Goal: Task Accomplishment & Management: Use online tool/utility

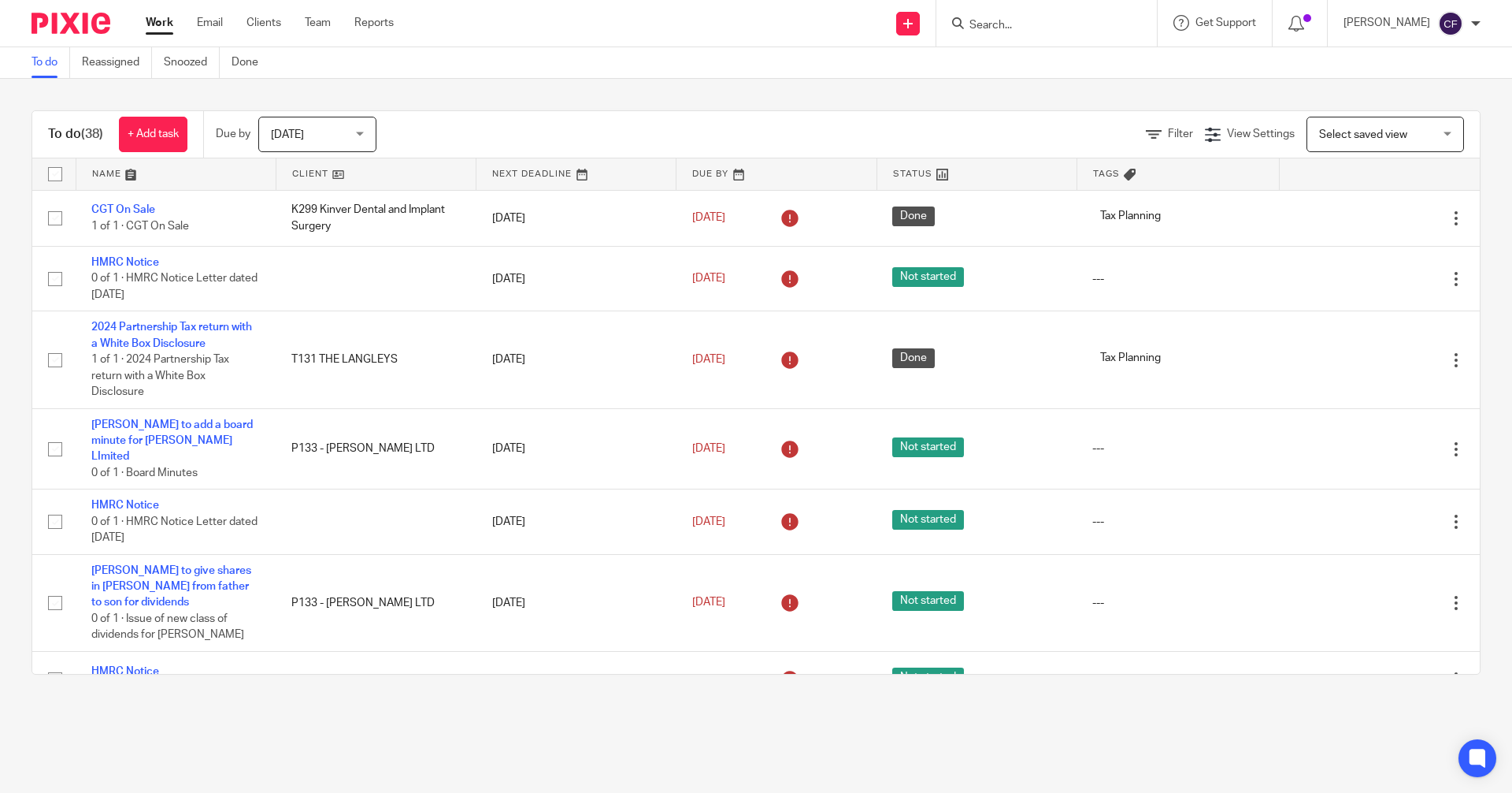
click at [814, 26] on input "Search" at bounding box center [1039, 26] width 142 height 14
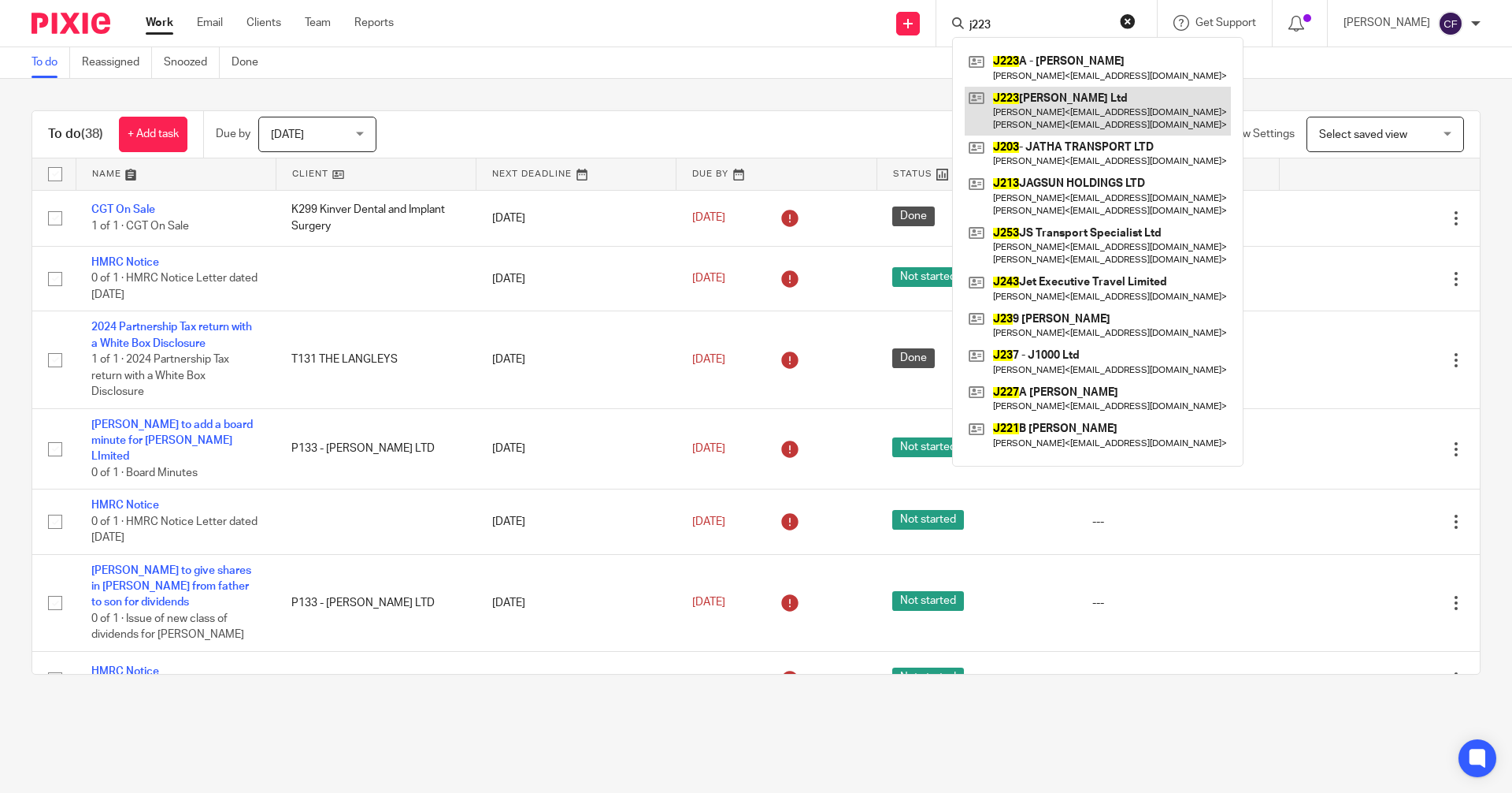
type input "j223"
click at [814, 121] on link at bounding box center [1097, 111] width 266 height 49
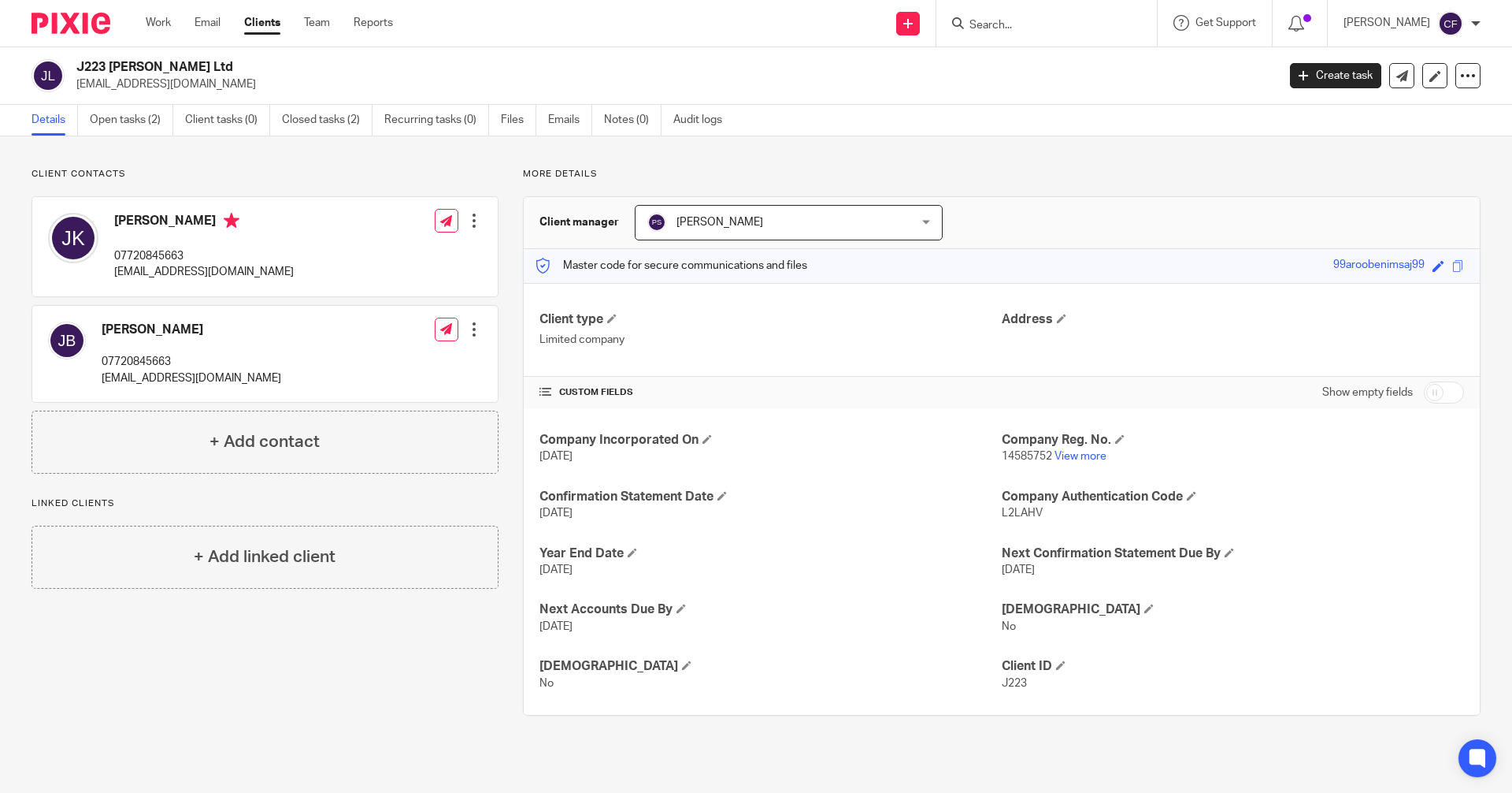
click at [1008, 25] on input "Search" at bounding box center [1039, 26] width 142 height 14
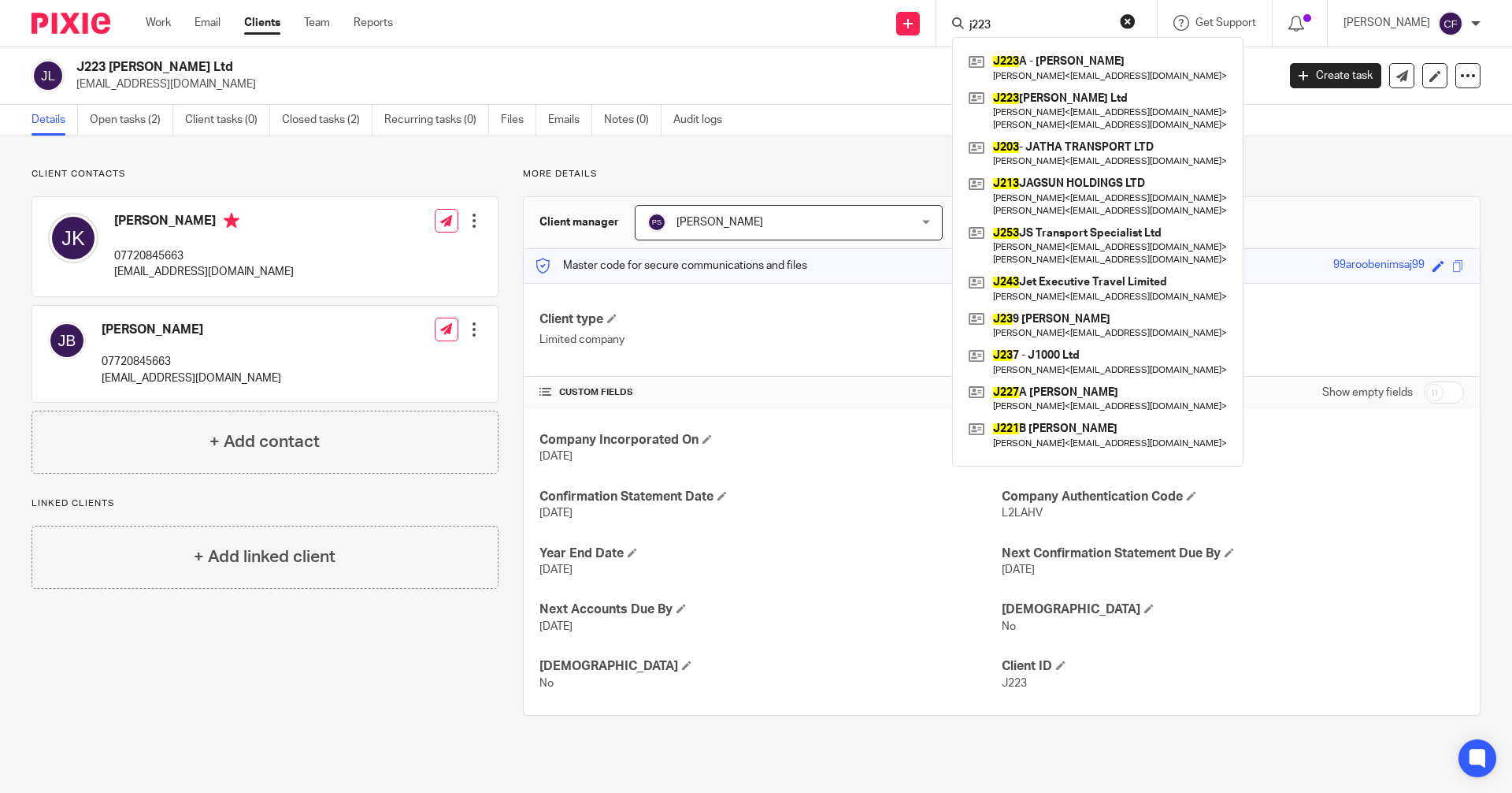
type input "j223"
drag, startPoint x: 249, startPoint y: 379, endPoint x: 100, endPoint y: 387, distance: 149.2
click at [100, 387] on div "Jasmine Kaur Boora 07720845663 jasmineboora@hotmail.com Edit contact Create cli…" at bounding box center [265, 353] width 466 height 96
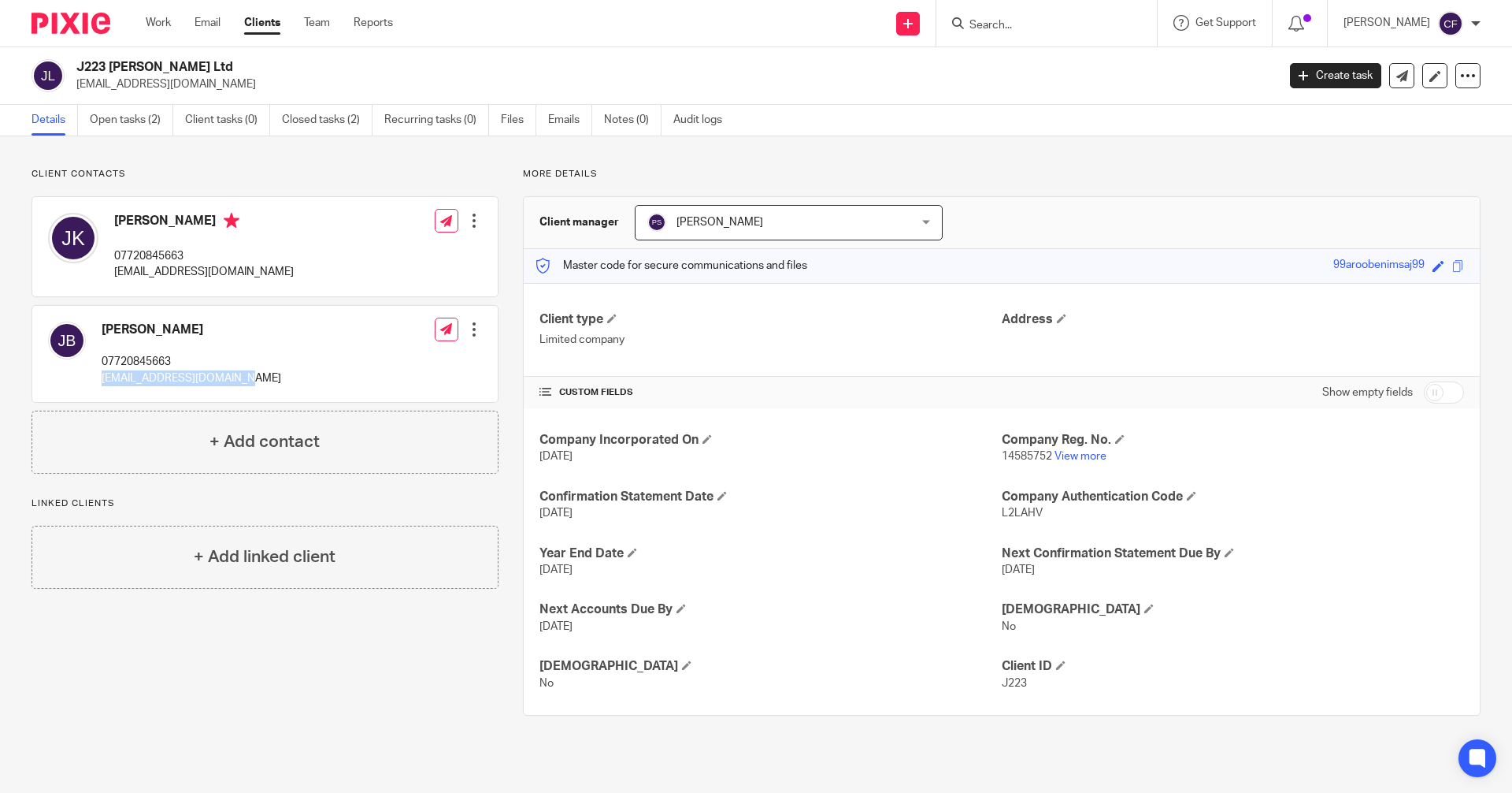
copy p "[EMAIL_ADDRESS][DOMAIN_NAME]"
click at [471, 328] on div at bounding box center [473, 329] width 16 height 16
click at [386, 364] on link "Edit contact" at bounding box center [400, 364] width 150 height 23
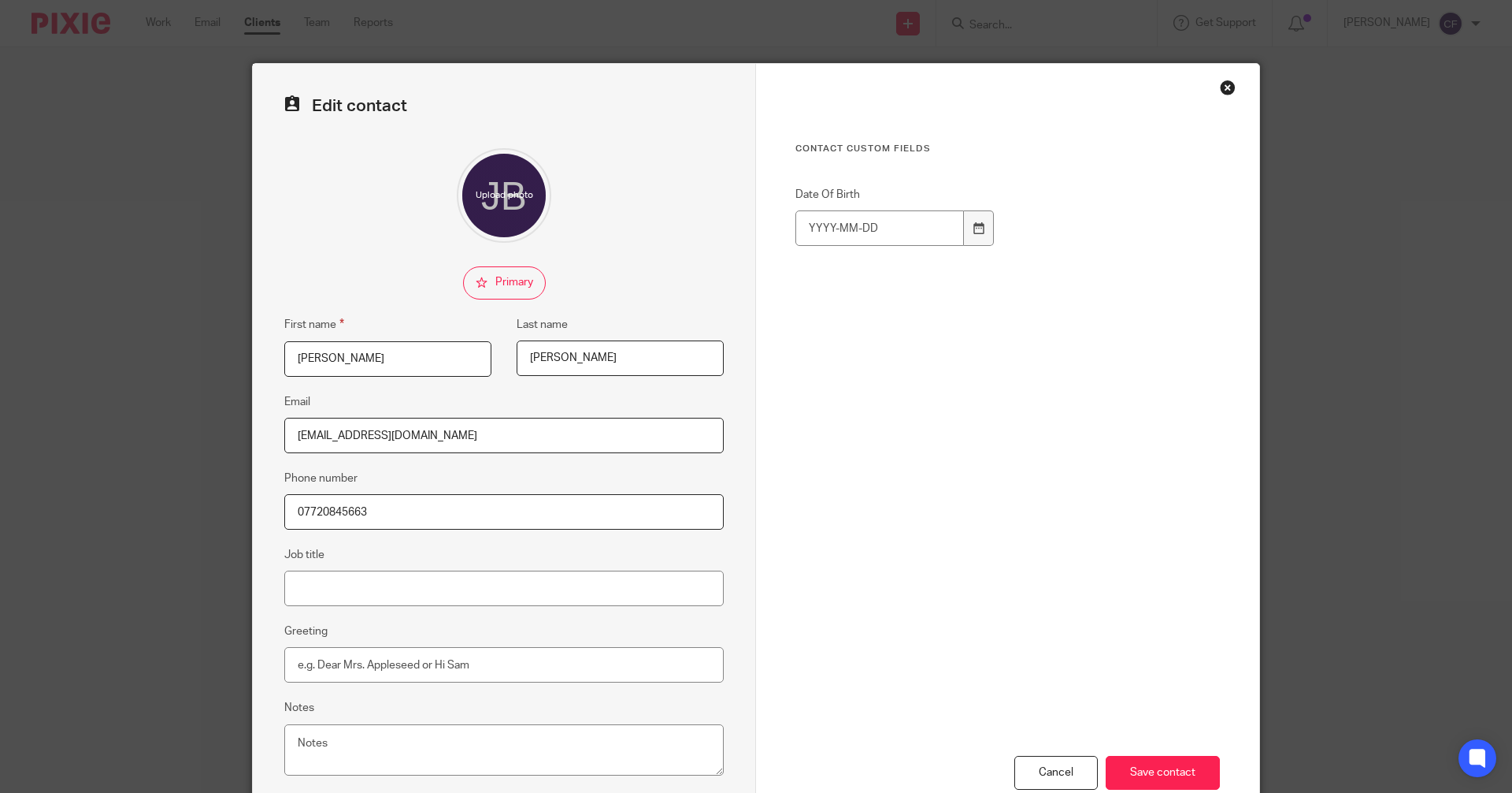
drag, startPoint x: 571, startPoint y: 359, endPoint x: 504, endPoint y: 359, distance: 67.0
click at [504, 359] on fieldset "Last name Boora" at bounding box center [608, 345] width 232 height 61
drag, startPoint x: 571, startPoint y: 361, endPoint x: 490, endPoint y: 359, distance: 81.0
click at [491, 359] on fieldset "Last name Boora" at bounding box center [608, 345] width 232 height 61
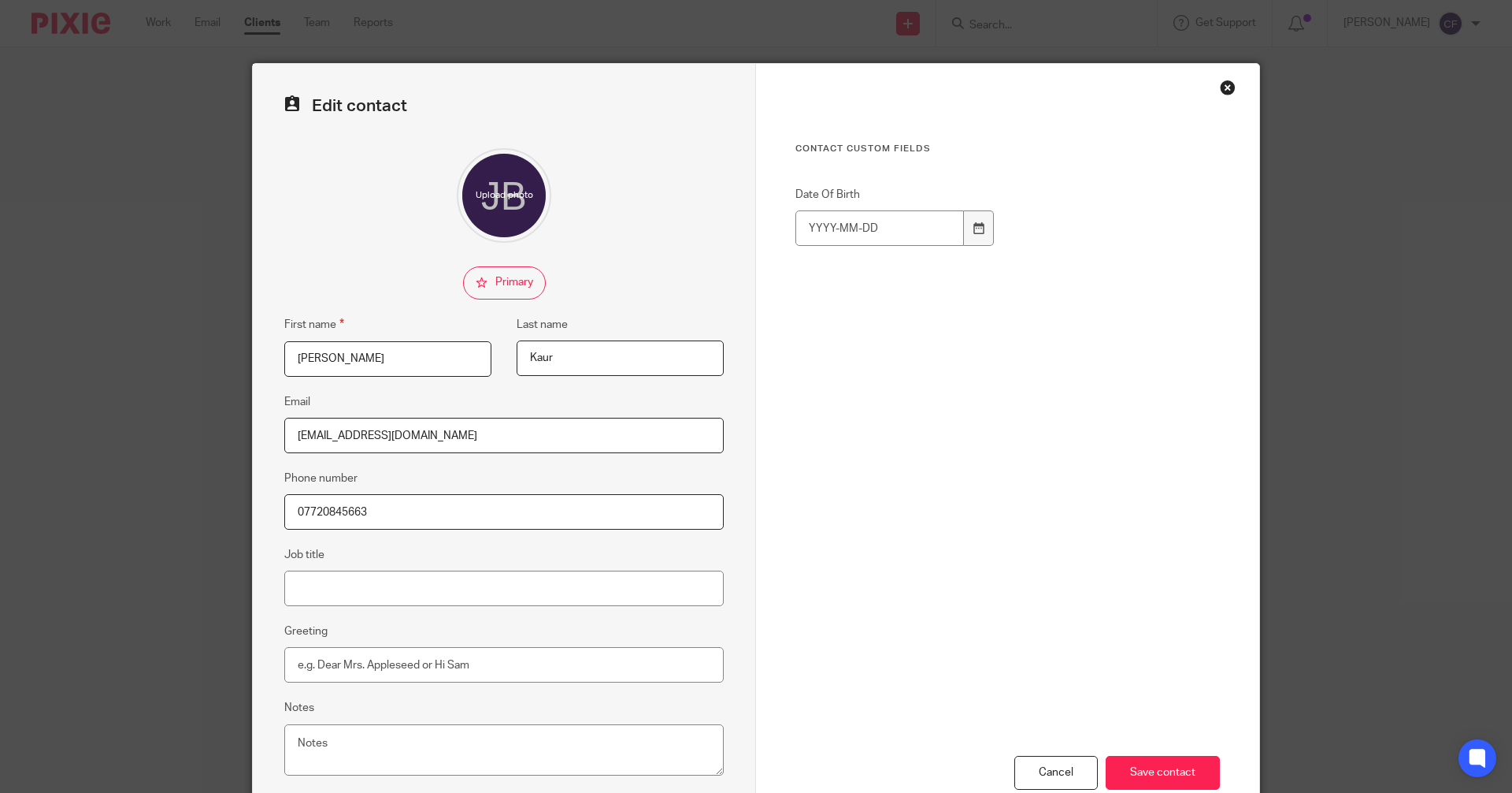
type input "Kaur"
click at [373, 357] on input "Jasmine Kaur" at bounding box center [388, 359] width 207 height 36
type input "Jasmine"
click at [1131, 772] on input "Save contact" at bounding box center [1162, 772] width 114 height 34
click at [1161, 772] on input "Save contact" at bounding box center [1162, 772] width 114 height 34
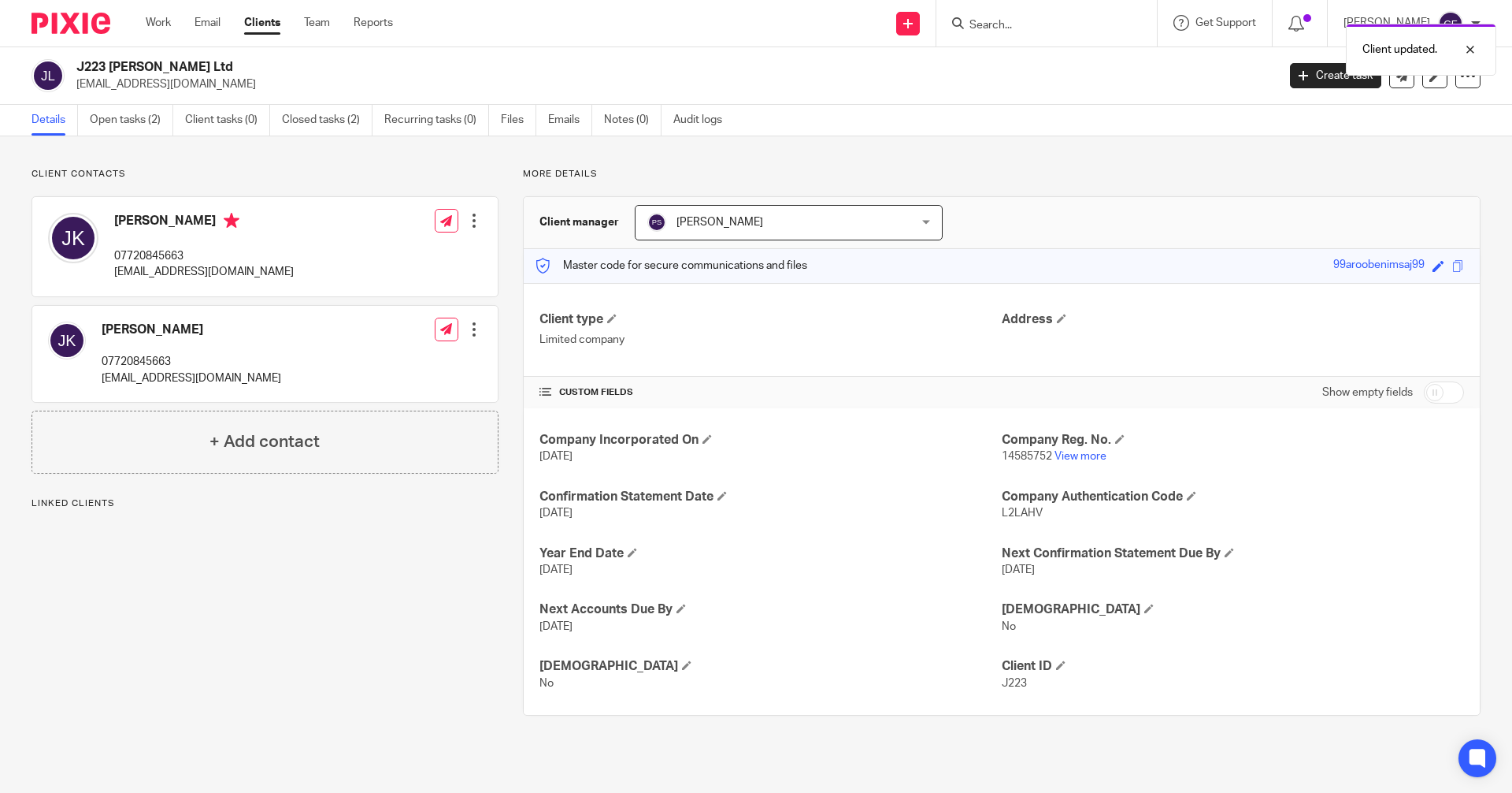
click at [467, 221] on div at bounding box center [473, 220] width 16 height 16
click at [399, 253] on link "Edit contact" at bounding box center [400, 255] width 150 height 23
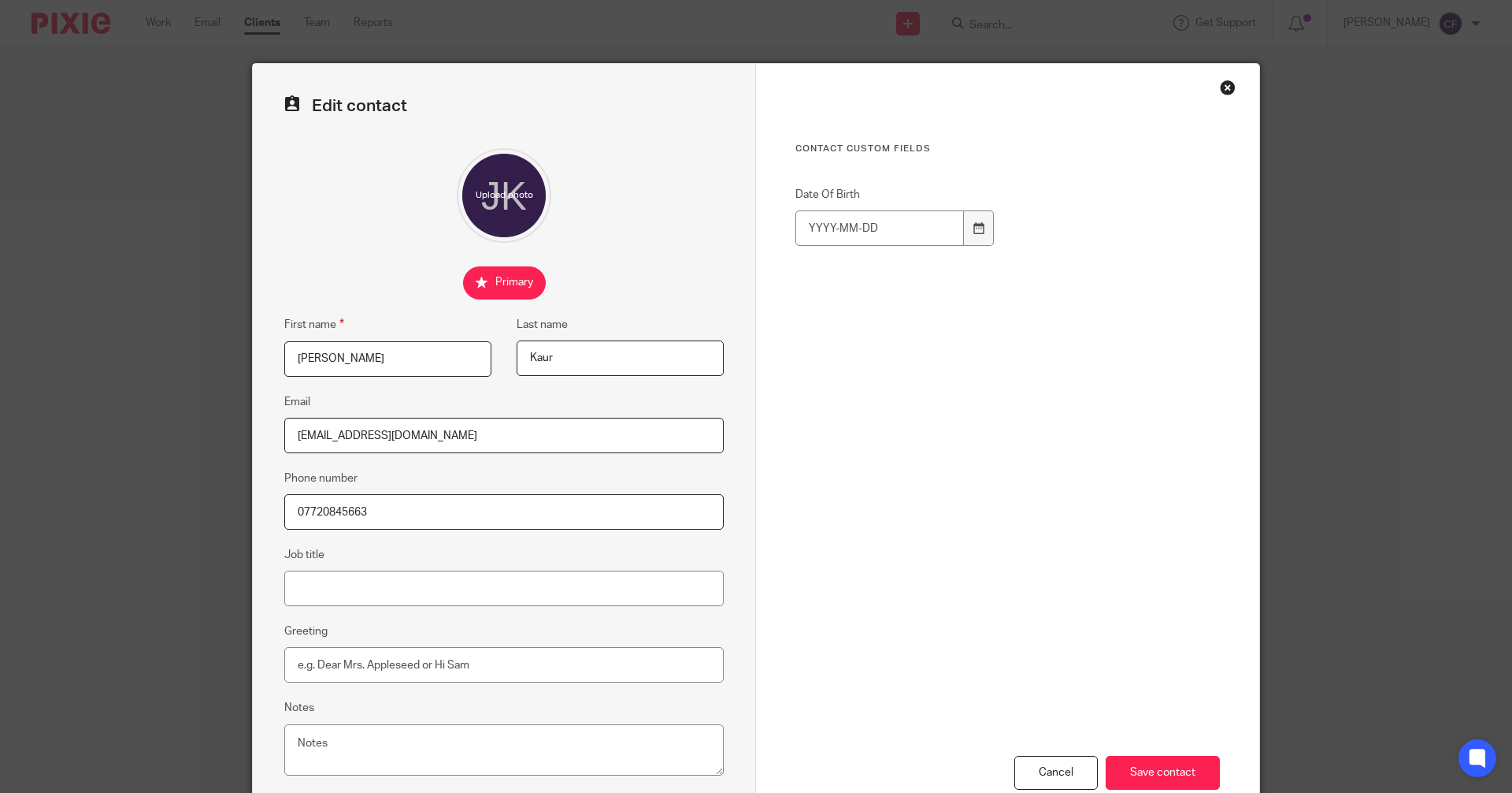
click at [405, 360] on input "[PERSON_NAME]" at bounding box center [388, 359] width 207 height 36
type input "[PERSON_NAME]"
drag, startPoint x: 562, startPoint y: 360, endPoint x: 432, endPoint y: 364, distance: 130.1
click at [432, 364] on div "First name [PERSON_NAME] Last name [PERSON_NAME]" at bounding box center [491, 353] width 464 height 77
type input "[PERSON_NAME]"
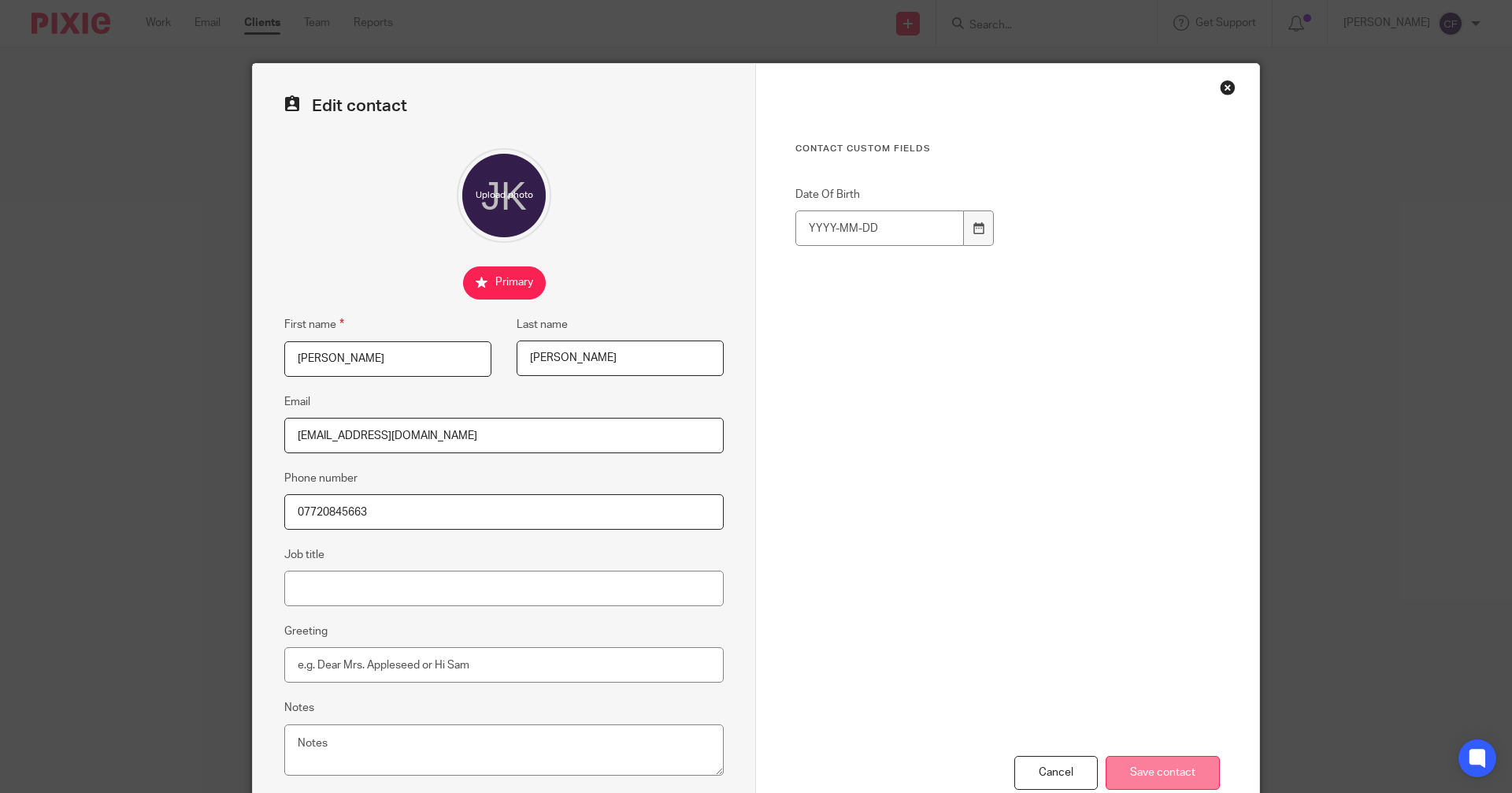
click at [1166, 767] on input "Save contact" at bounding box center [1162, 772] width 114 height 34
click at [1172, 772] on input "Save contact" at bounding box center [1162, 772] width 114 height 34
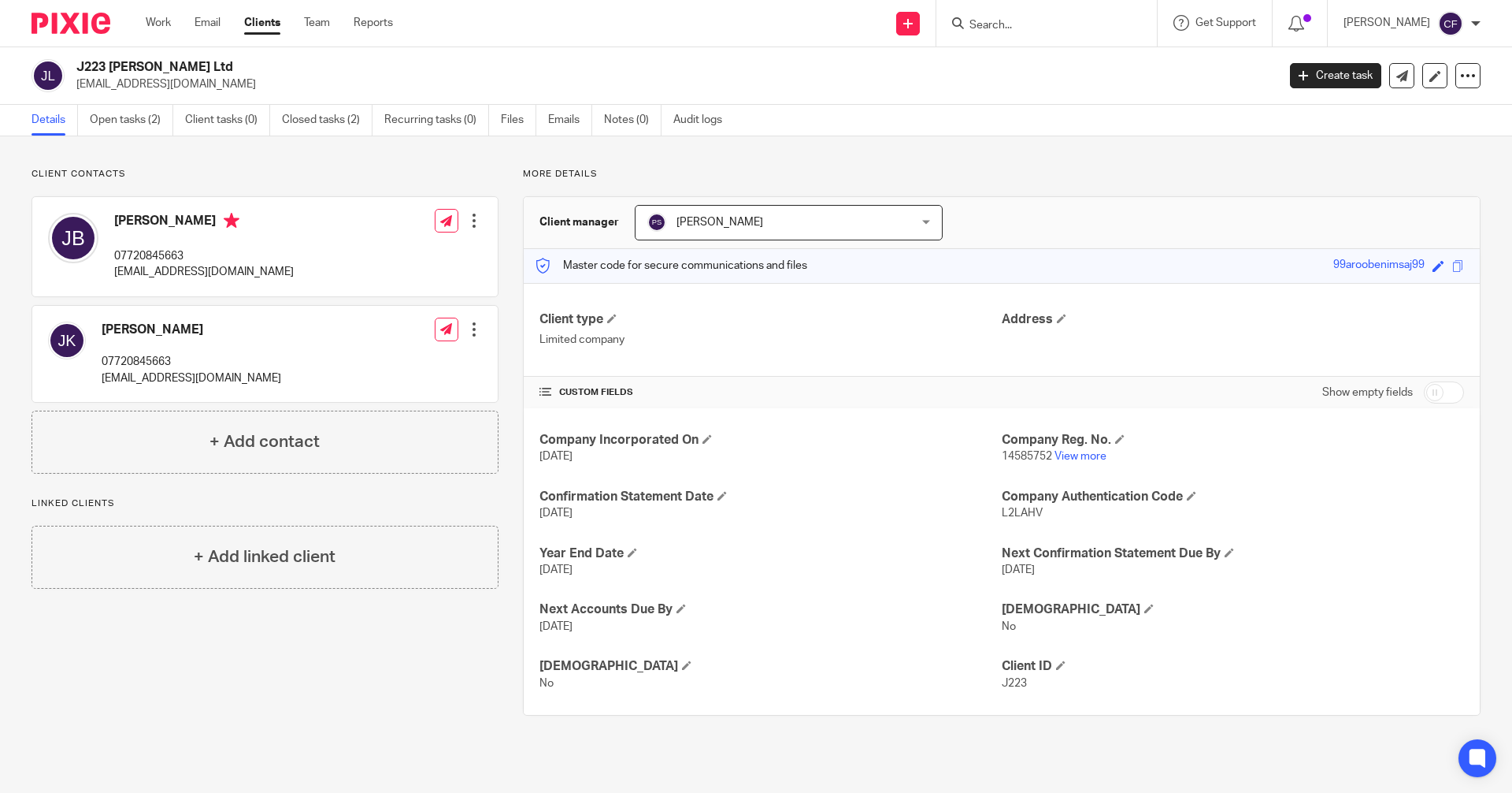
drag, startPoint x: 1411, startPoint y: 267, endPoint x: 1318, endPoint y: 270, distance: 93.0
click at [1318, 270] on div "Master code for secure communications and files 99aroobenimsaj99 Save 99arooben…" at bounding box center [1001, 266] width 956 height 34
copy div "99aroobenimsaj99"
click at [253, 268] on p "jk.boora1@gmail.com" at bounding box center [204, 271] width 179 height 16
drag, startPoint x: 240, startPoint y: 273, endPoint x: 111, endPoint y: 276, distance: 129.0
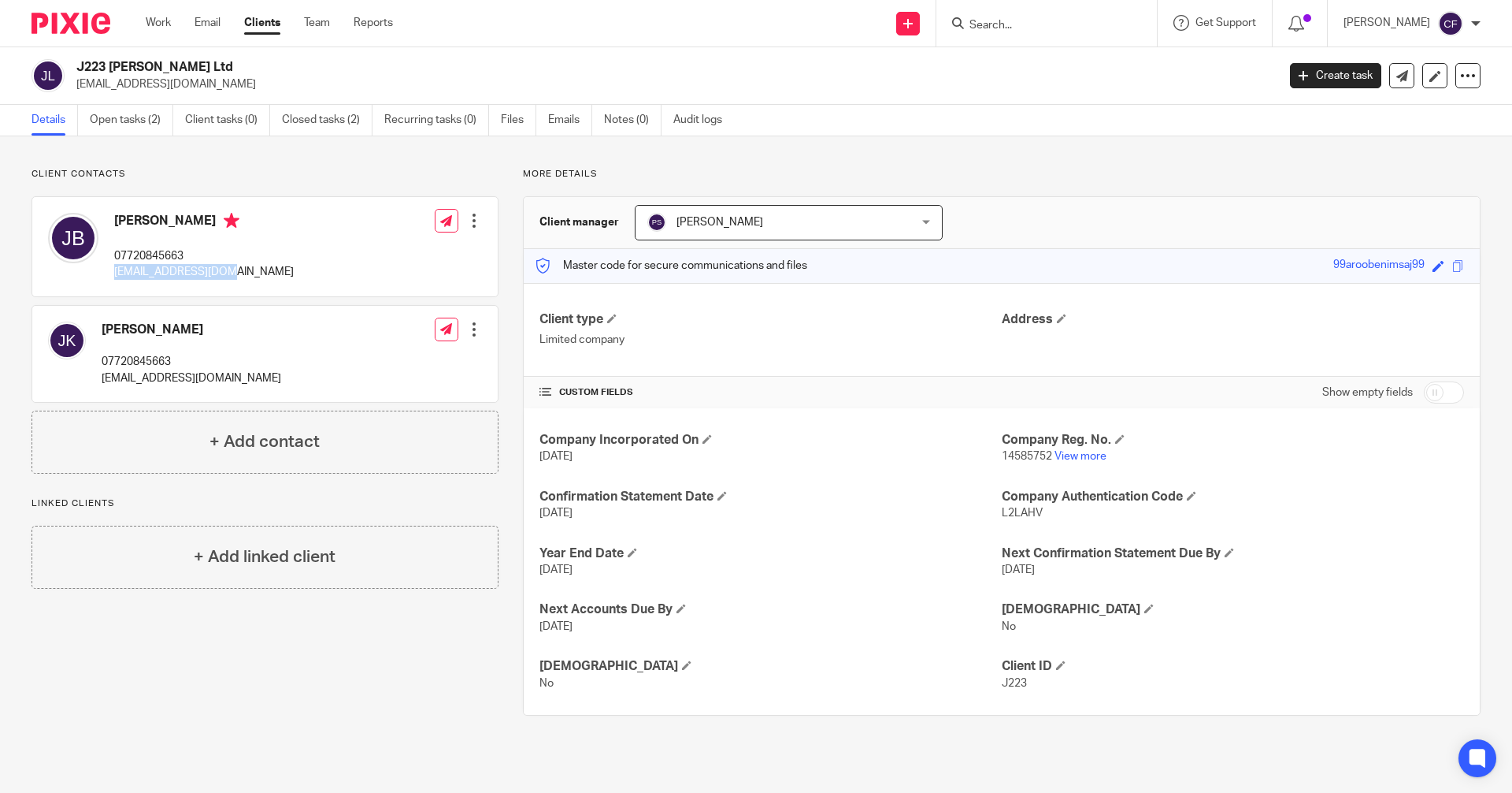
click at [111, 276] on div "Jasmine Kaur Boora 07720845663 jk.boora1@gmail.com" at bounding box center [170, 246] width 245 height 83
copy p "jk.boora1@gmail.com"
click at [920, 18] on link at bounding box center [908, 24] width 24 height 24
click at [912, 142] on link "Request signature" at bounding box center [923, 143] width 110 height 23
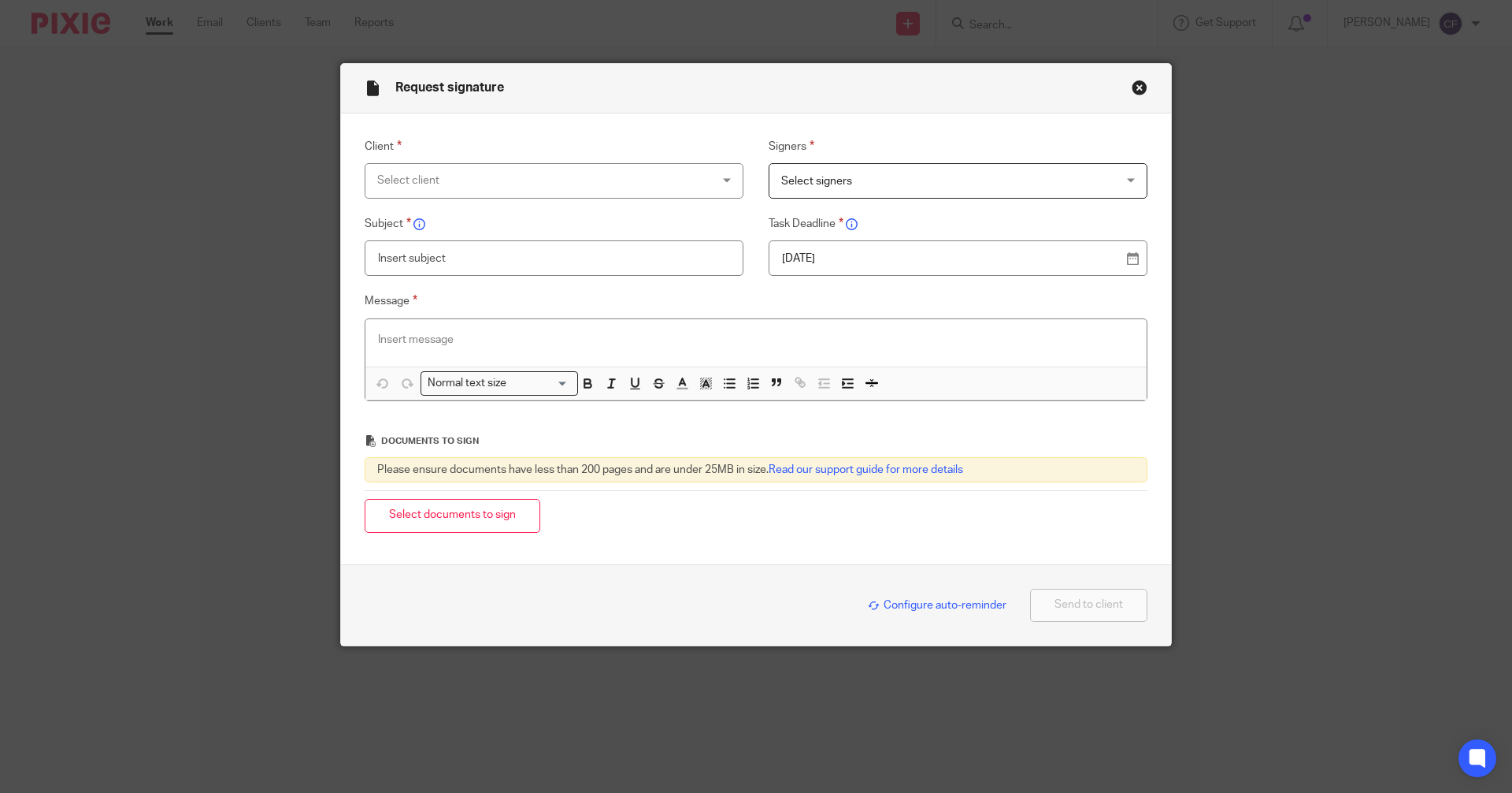
click at [721, 178] on div "Select client" at bounding box center [554, 180] width 379 height 36
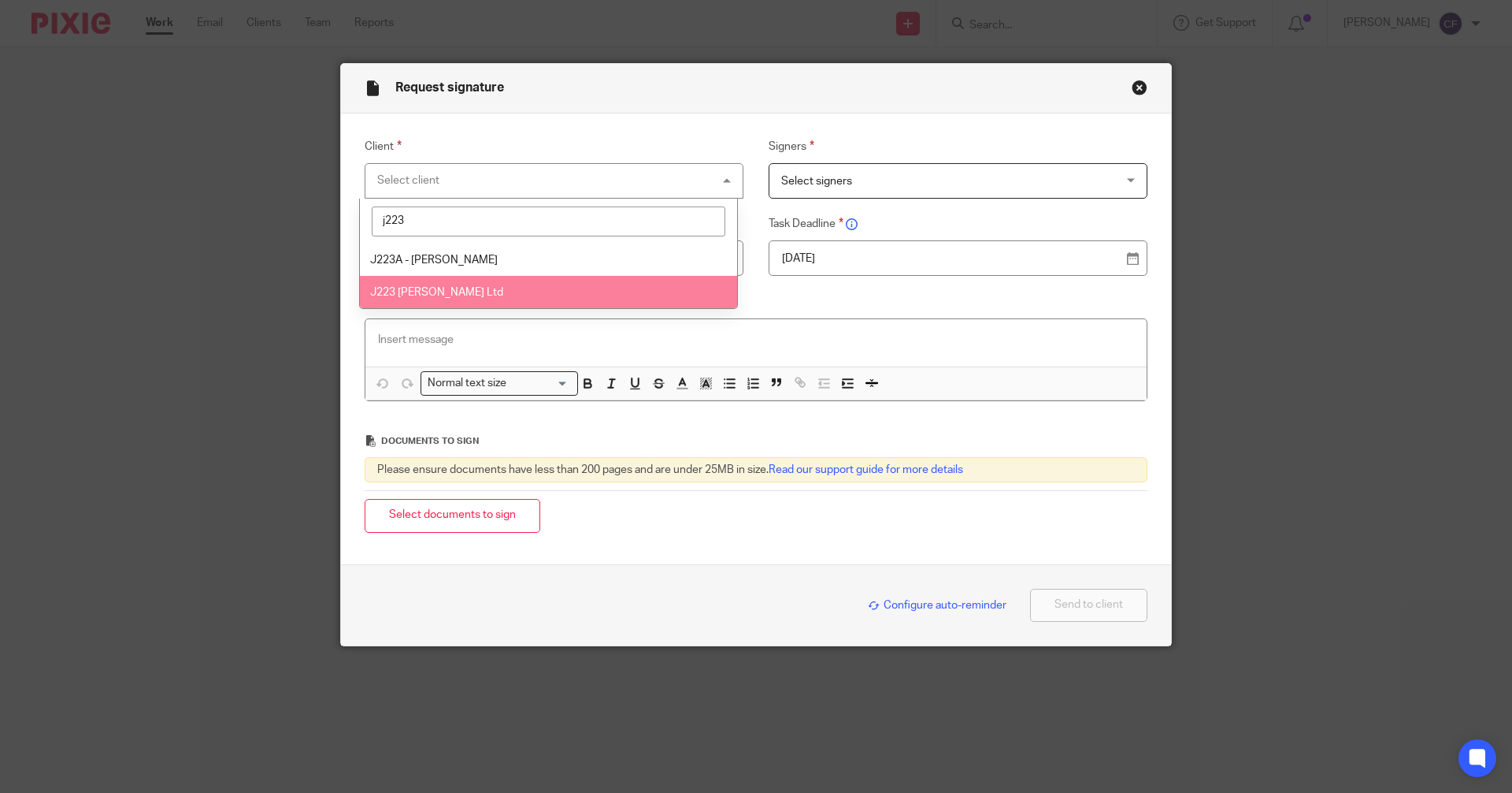
type input "j223"
click at [546, 298] on li "J223 [PERSON_NAME] Ltd" at bounding box center [548, 291] width 377 height 32
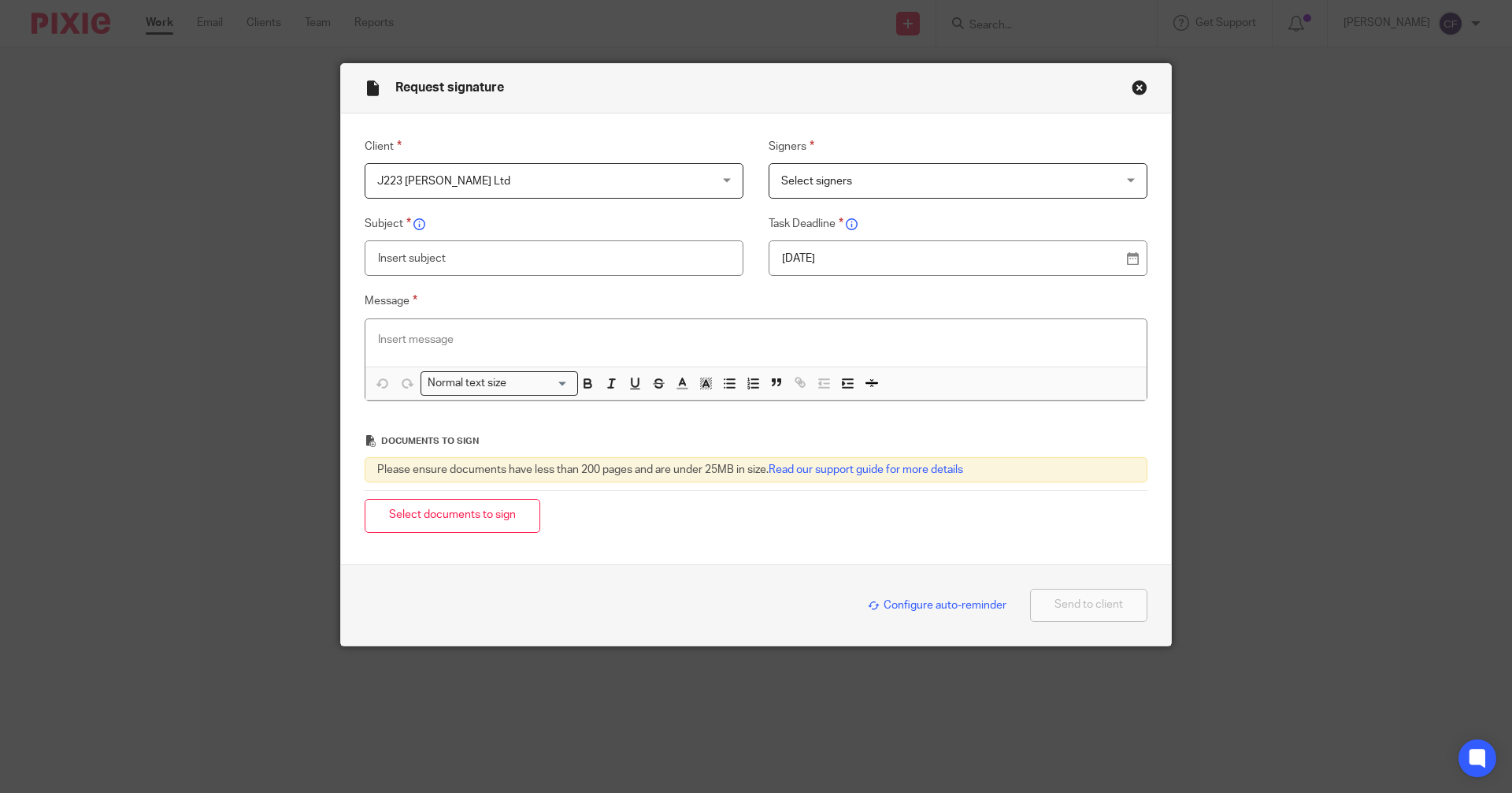
click at [809, 183] on span "Select signers" at bounding box center [816, 181] width 70 height 11
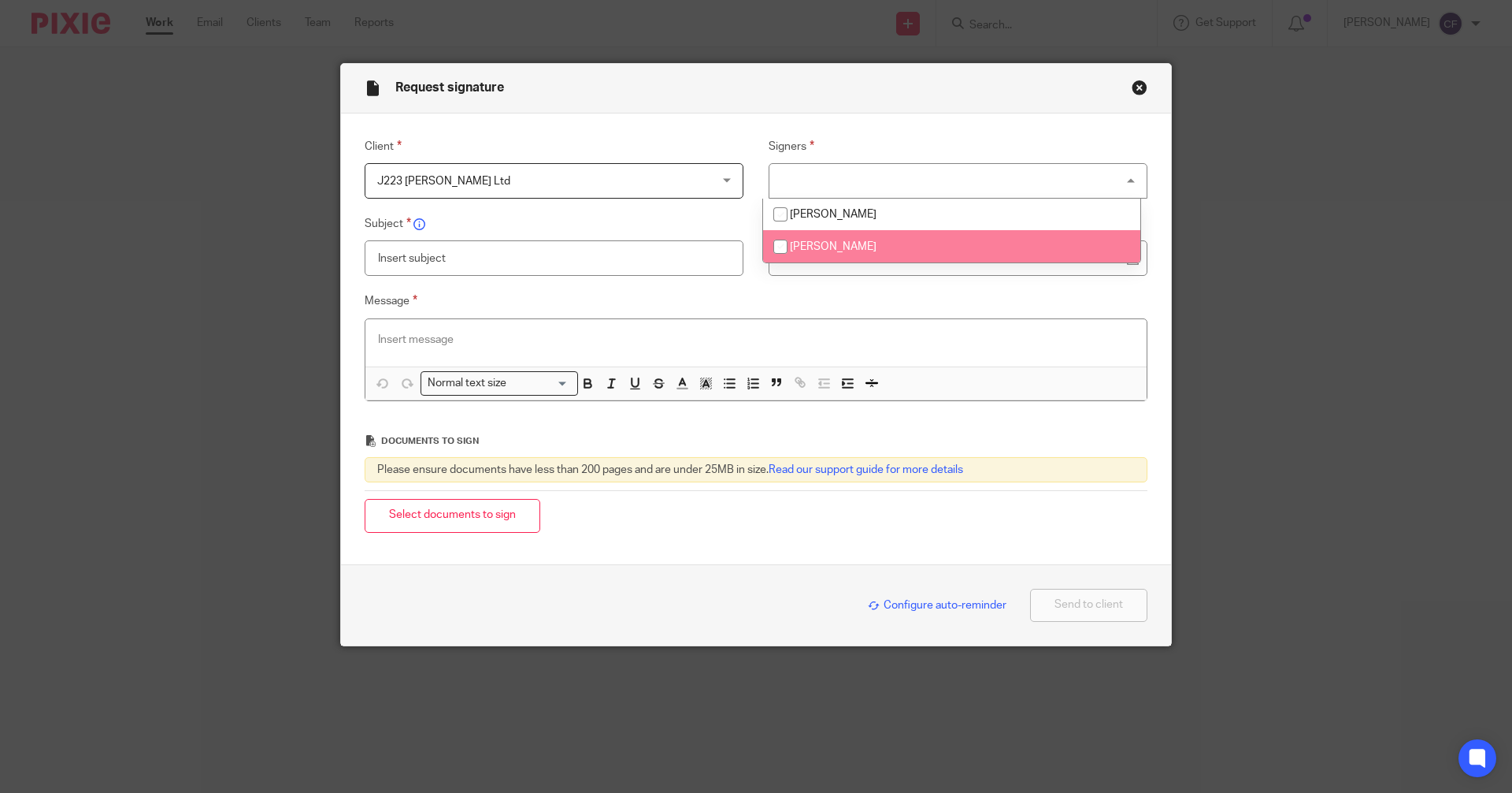
click at [824, 241] on span "[PERSON_NAME]" at bounding box center [833, 246] width 87 height 11
checkbox input "true"
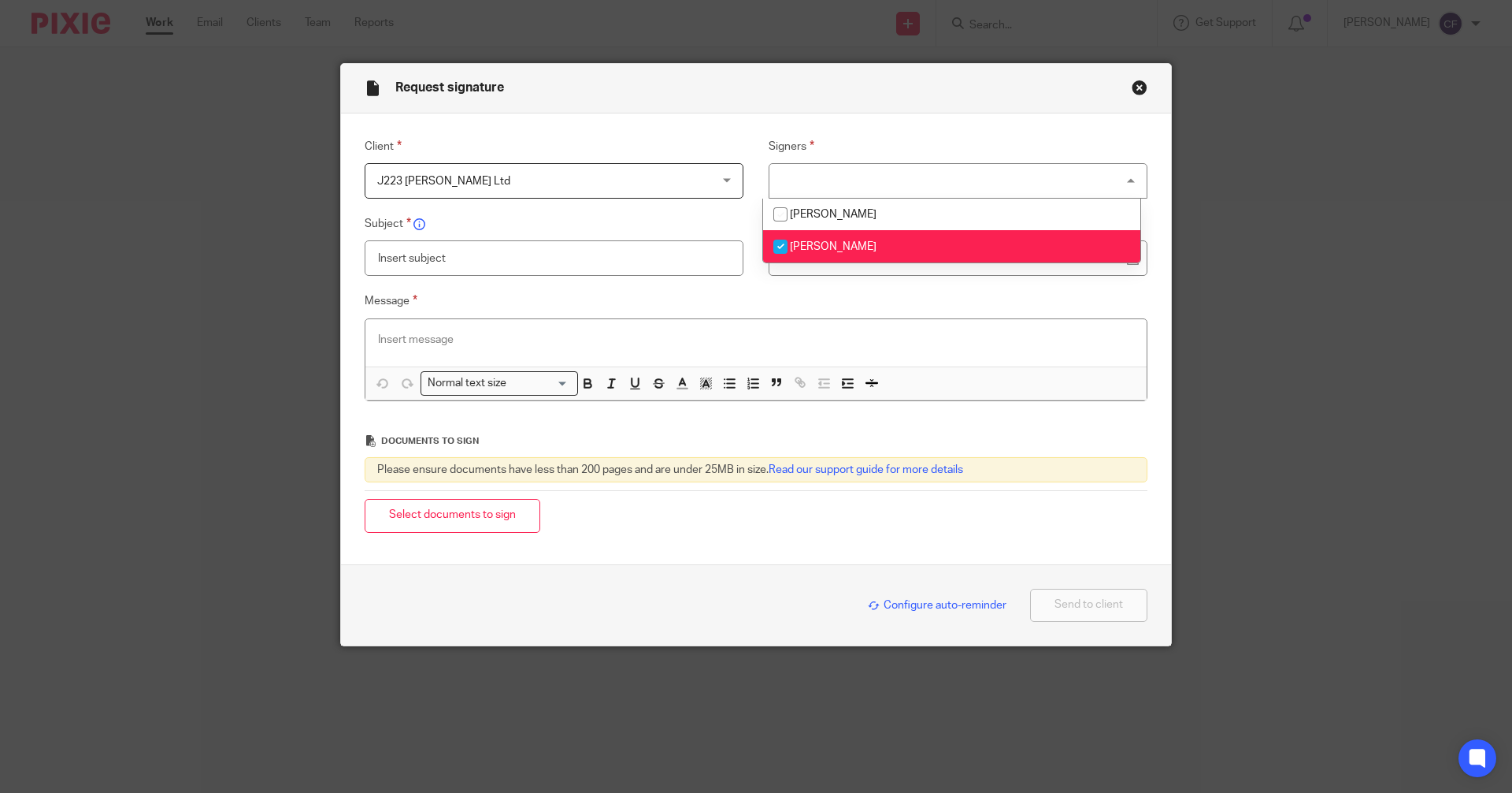
click at [439, 257] on input "text" at bounding box center [554, 257] width 379 height 36
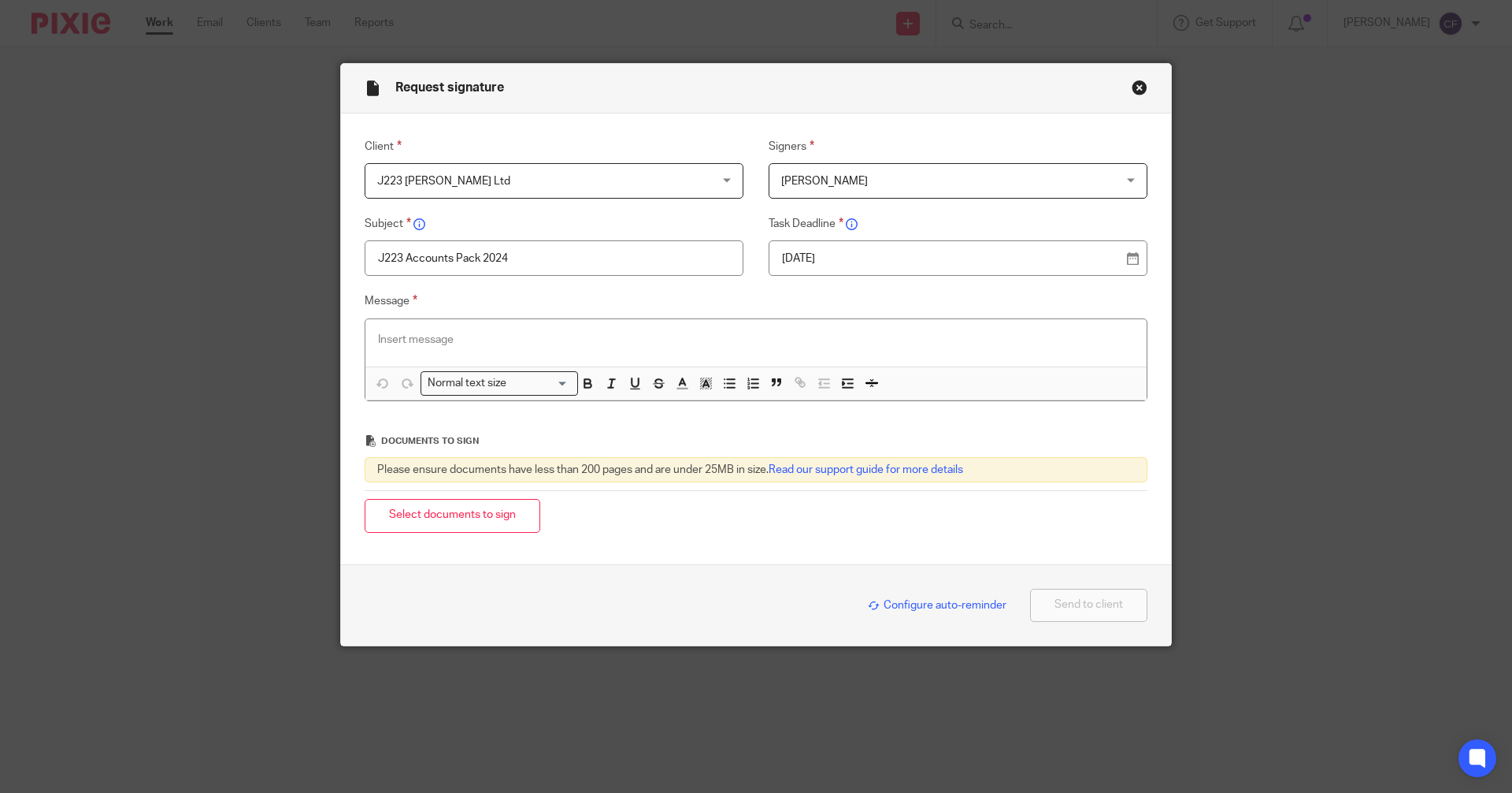
type input "J223 Accounts Pack 2024"
click at [384, 335] on p at bounding box center [756, 339] width 756 height 16
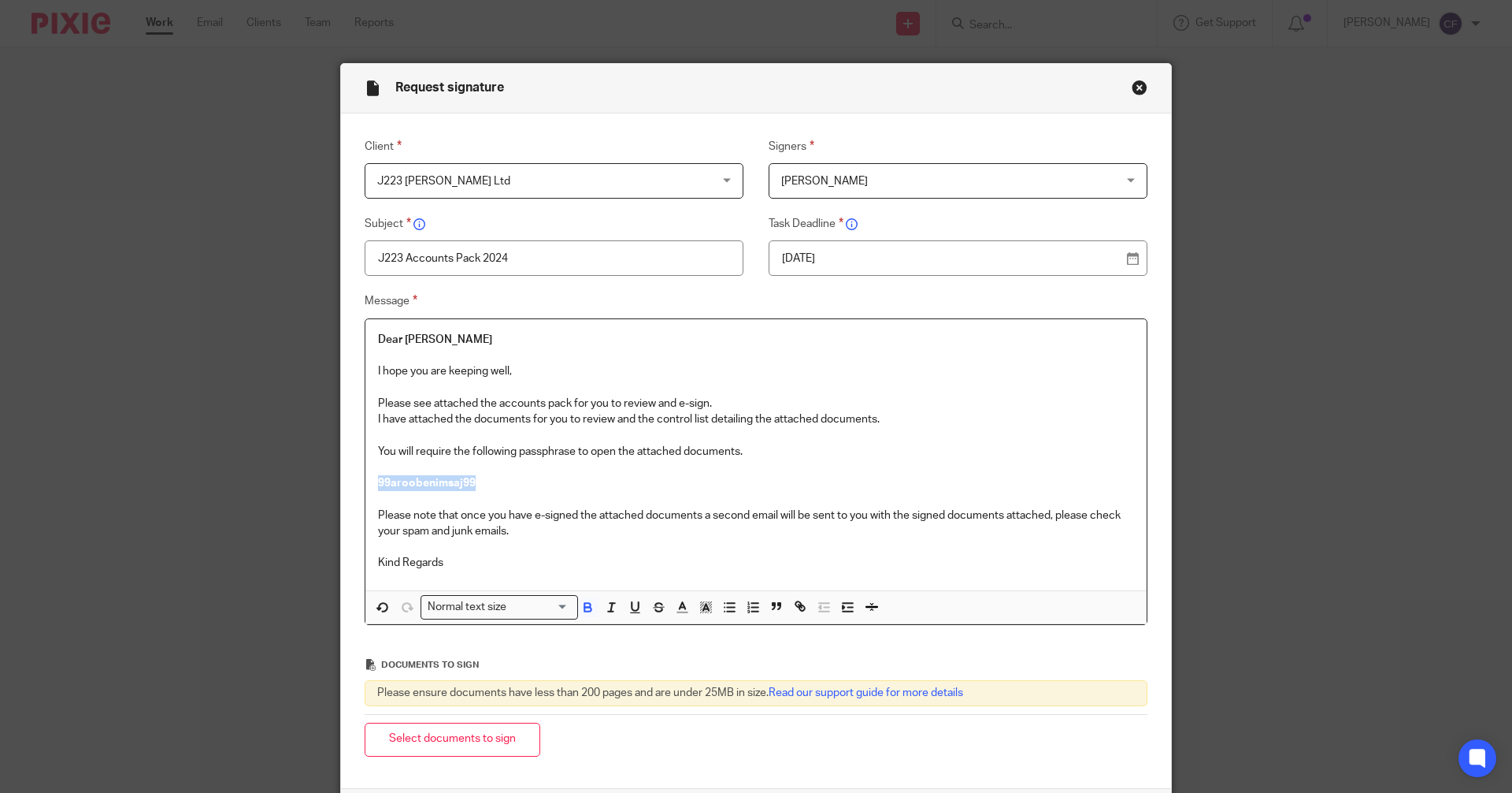
drag, startPoint x: 488, startPoint y: 483, endPoint x: 341, endPoint y: 483, distance: 147.0
click at [341, 483] on div "Message Dear [PERSON_NAME] I hope you are keeping well, Please see attached the…" at bounding box center [744, 458] width 807 height 333
click at [477, 603] on div "Normal text size" at bounding box center [495, 606] width 149 height 20
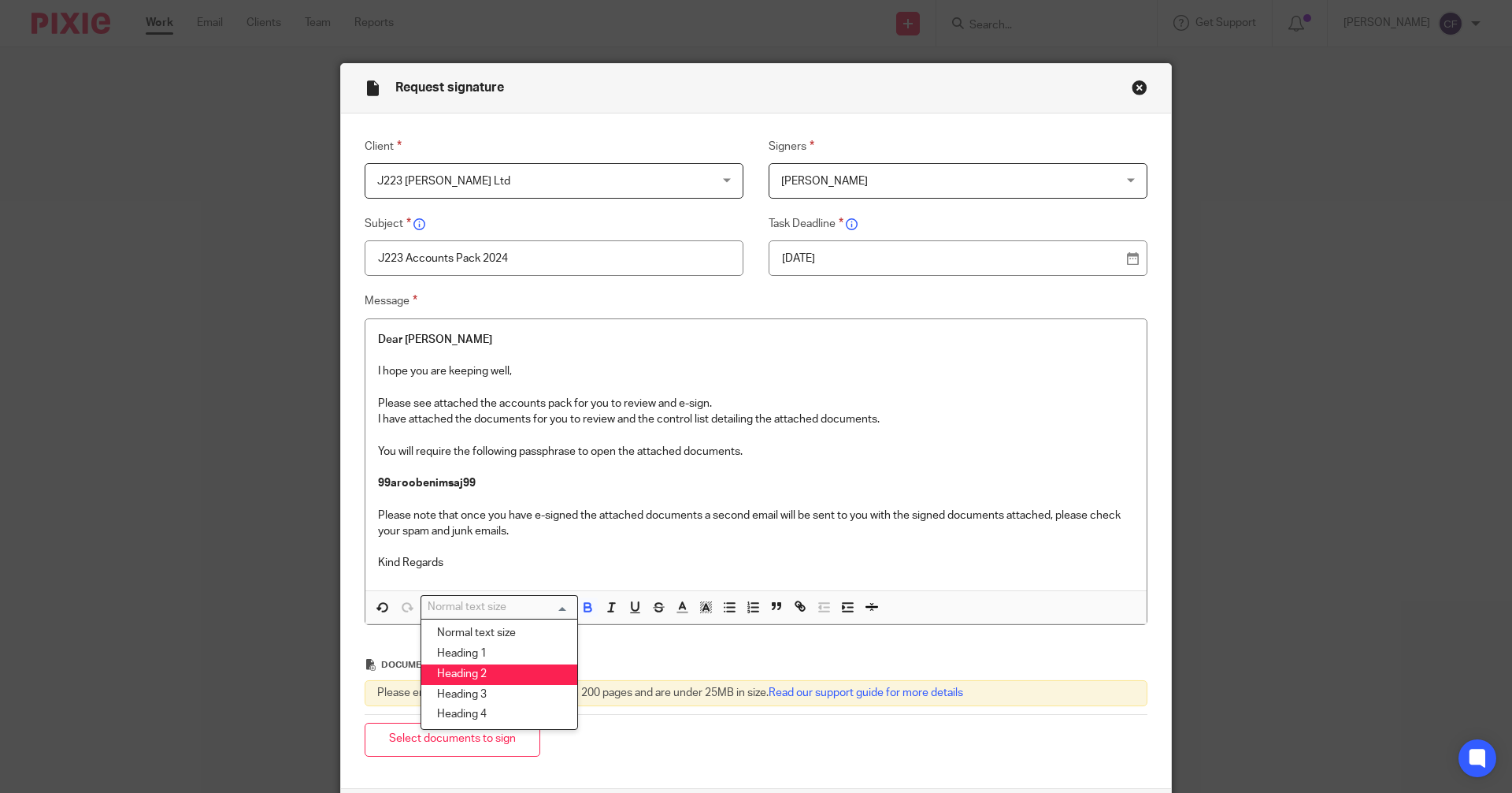
click at [470, 664] on li "Heading 2" at bounding box center [499, 674] width 156 height 20
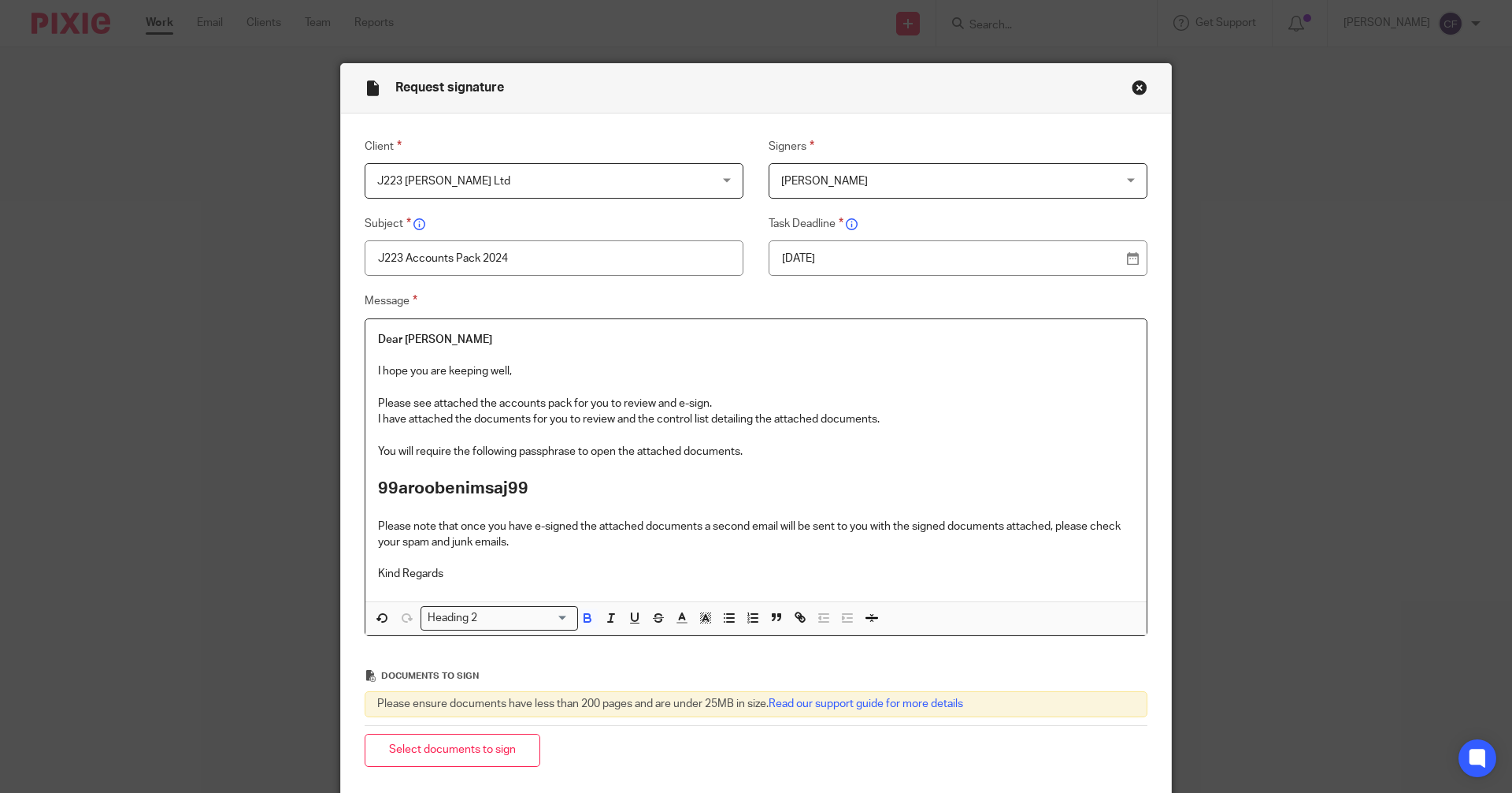
click at [438, 574] on p "Kind Regards" at bounding box center [756, 573] width 756 height 16
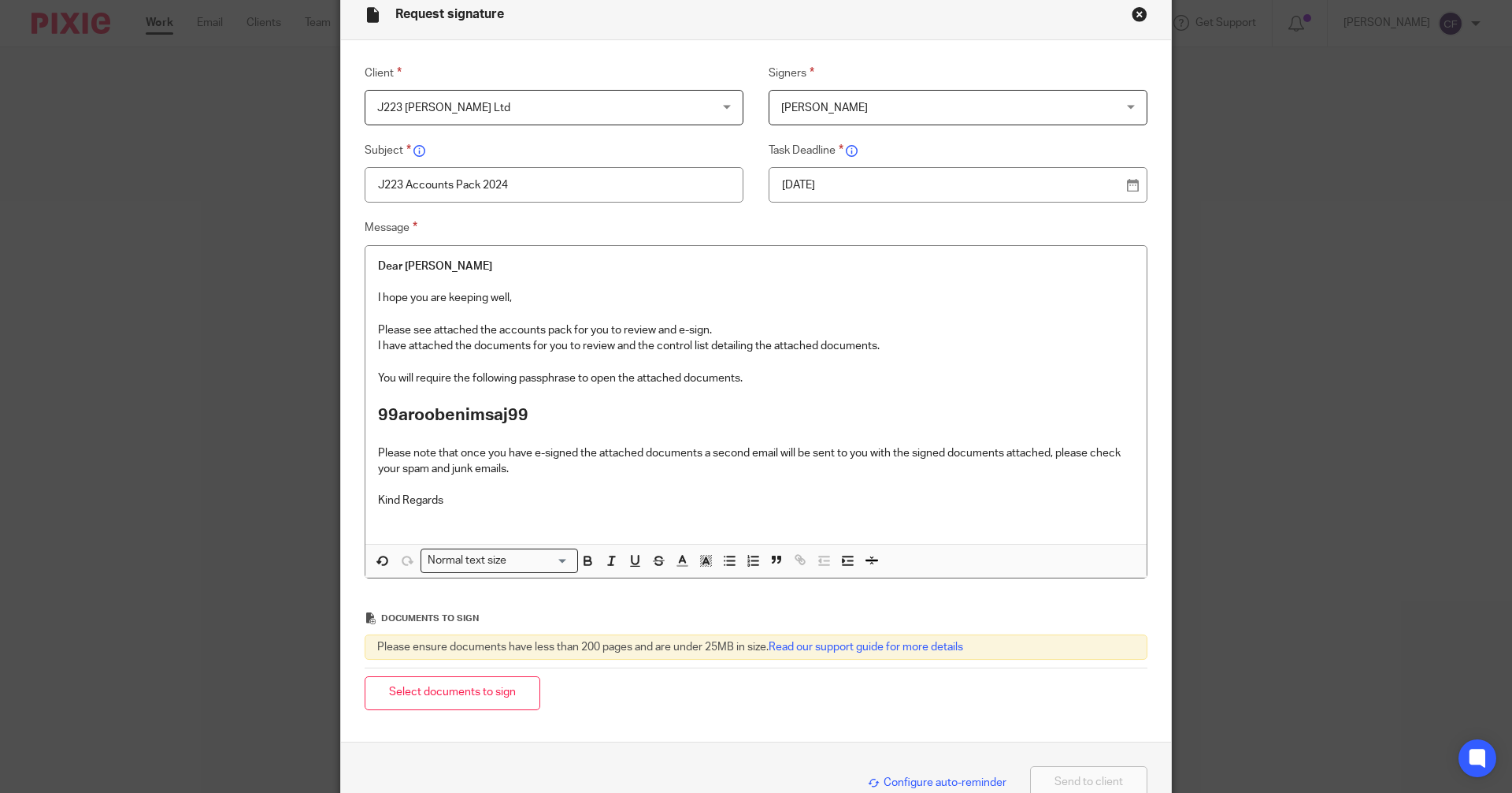
scroll to position [167, 0]
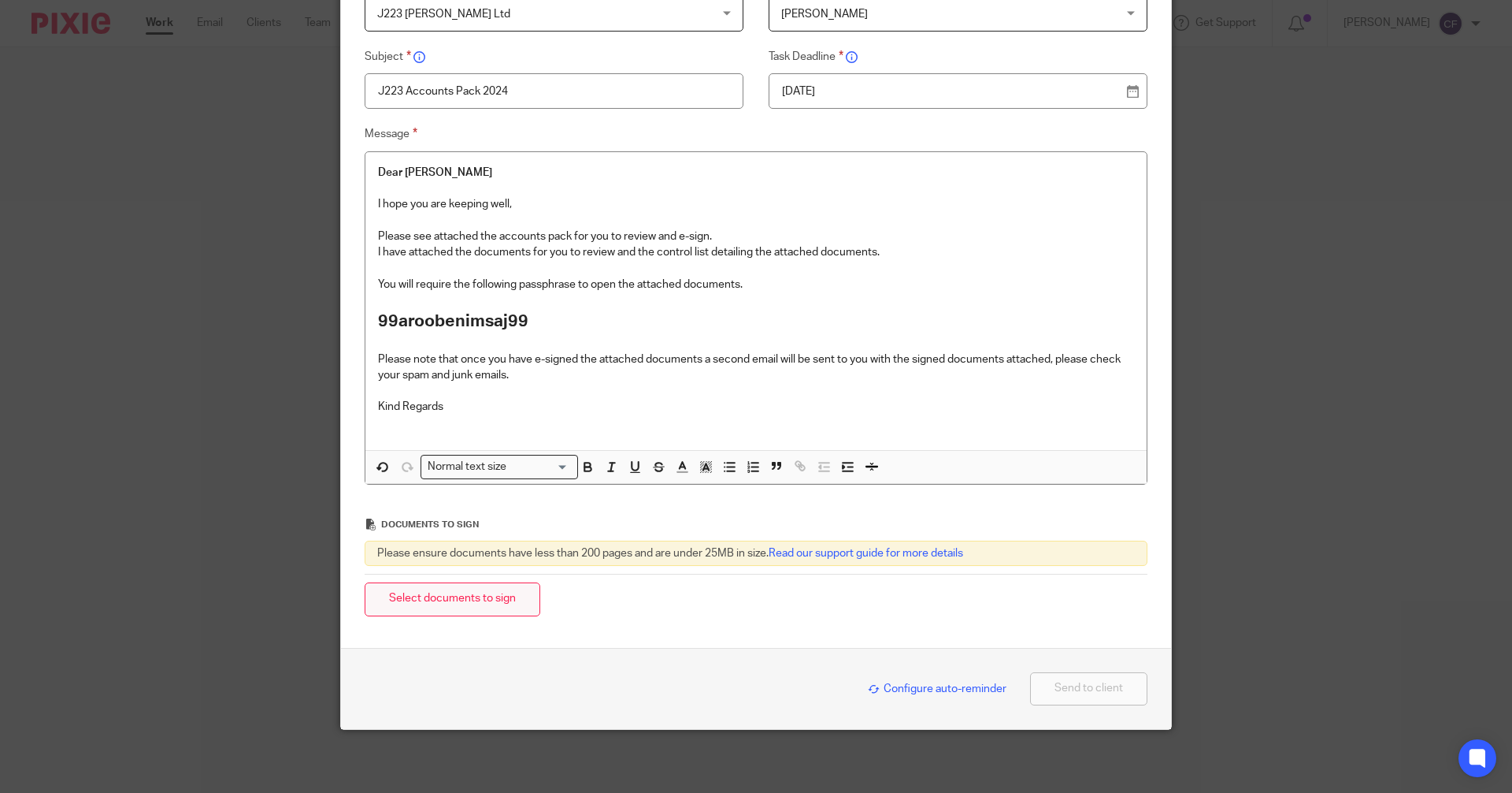
click at [474, 602] on button "Select documents to sign" at bounding box center [452, 599] width 176 height 34
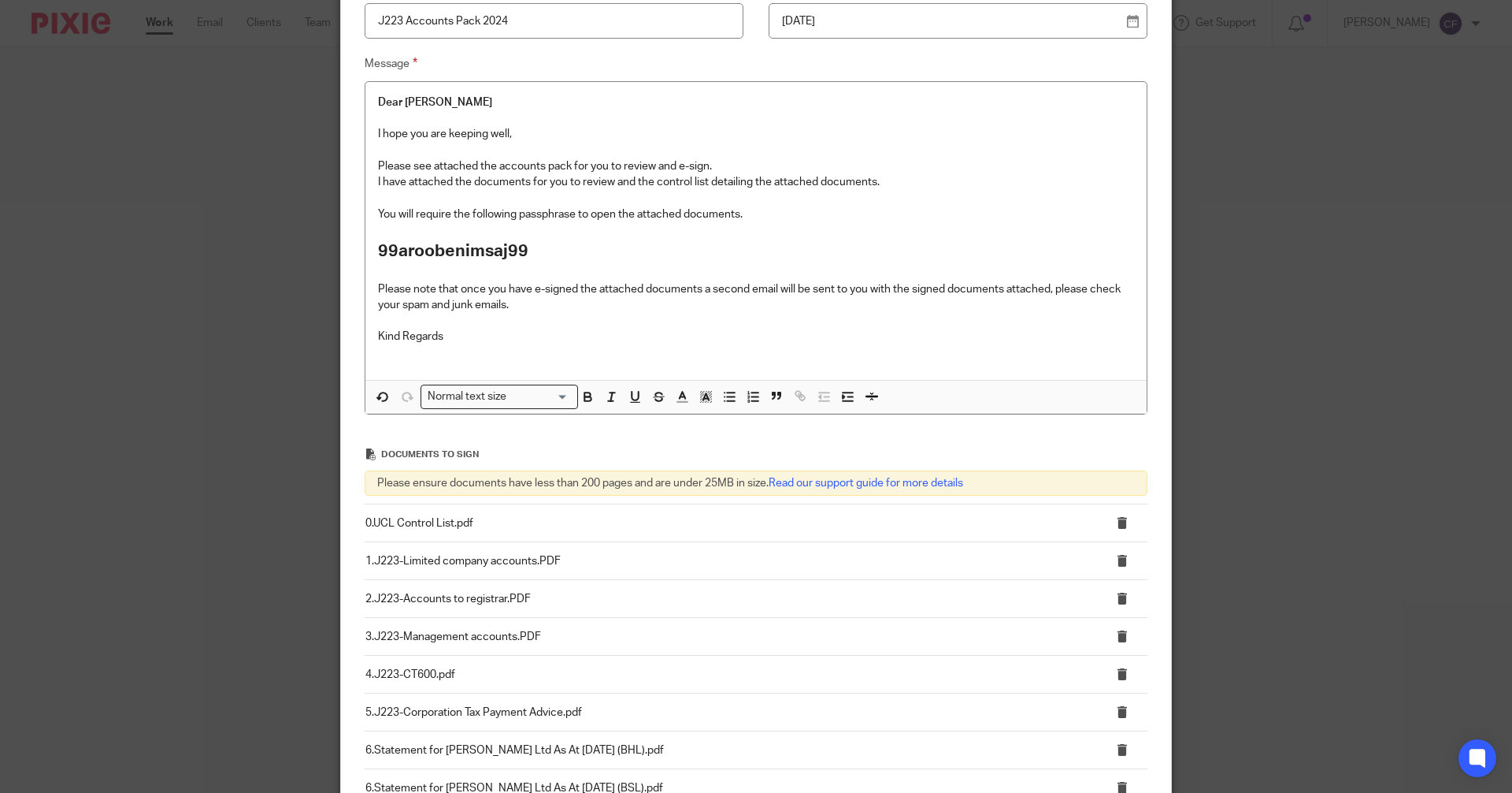
scroll to position [394, 0]
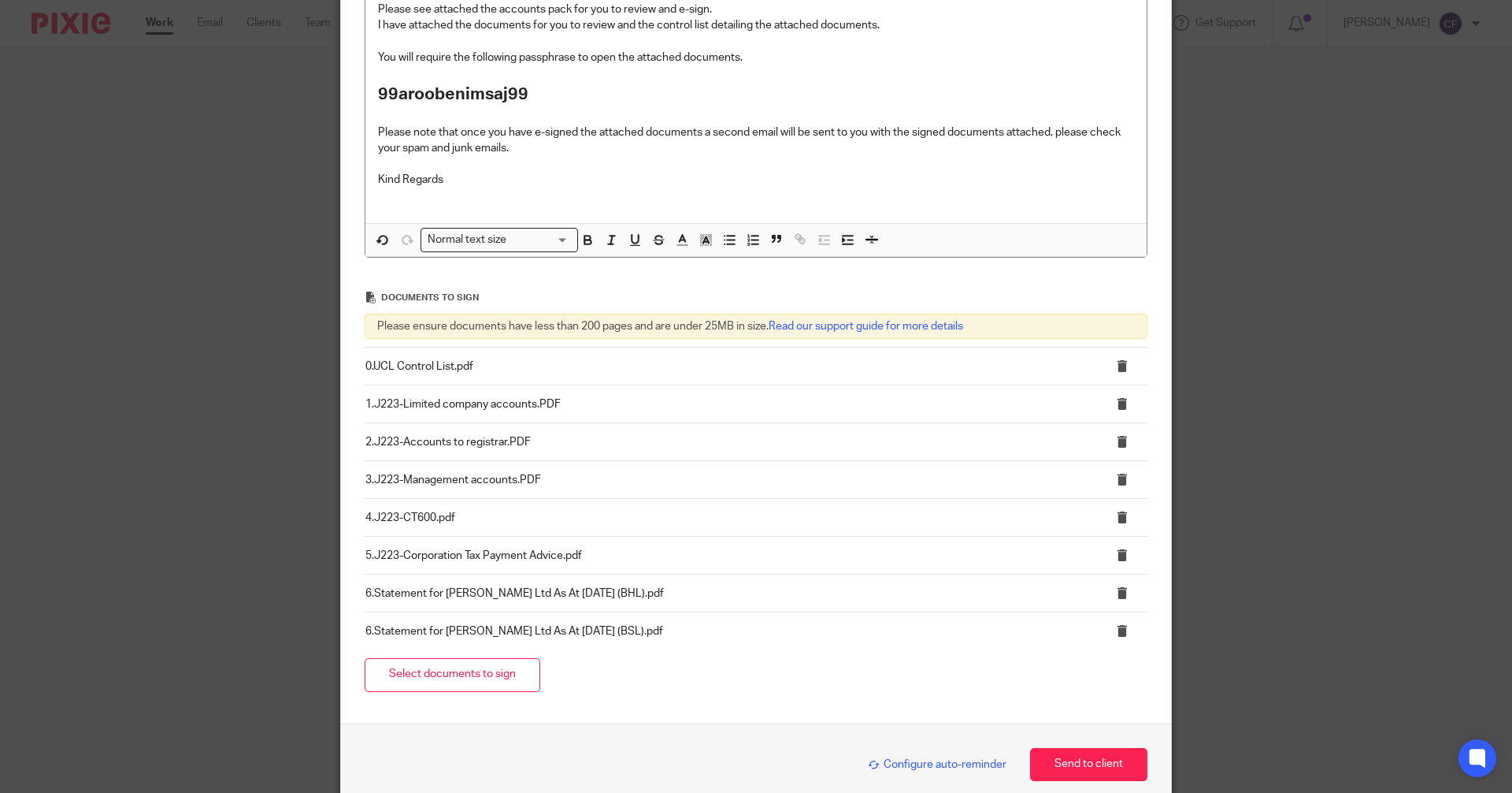
click at [940, 761] on span "Configure auto-reminder" at bounding box center [936, 765] width 138 height 11
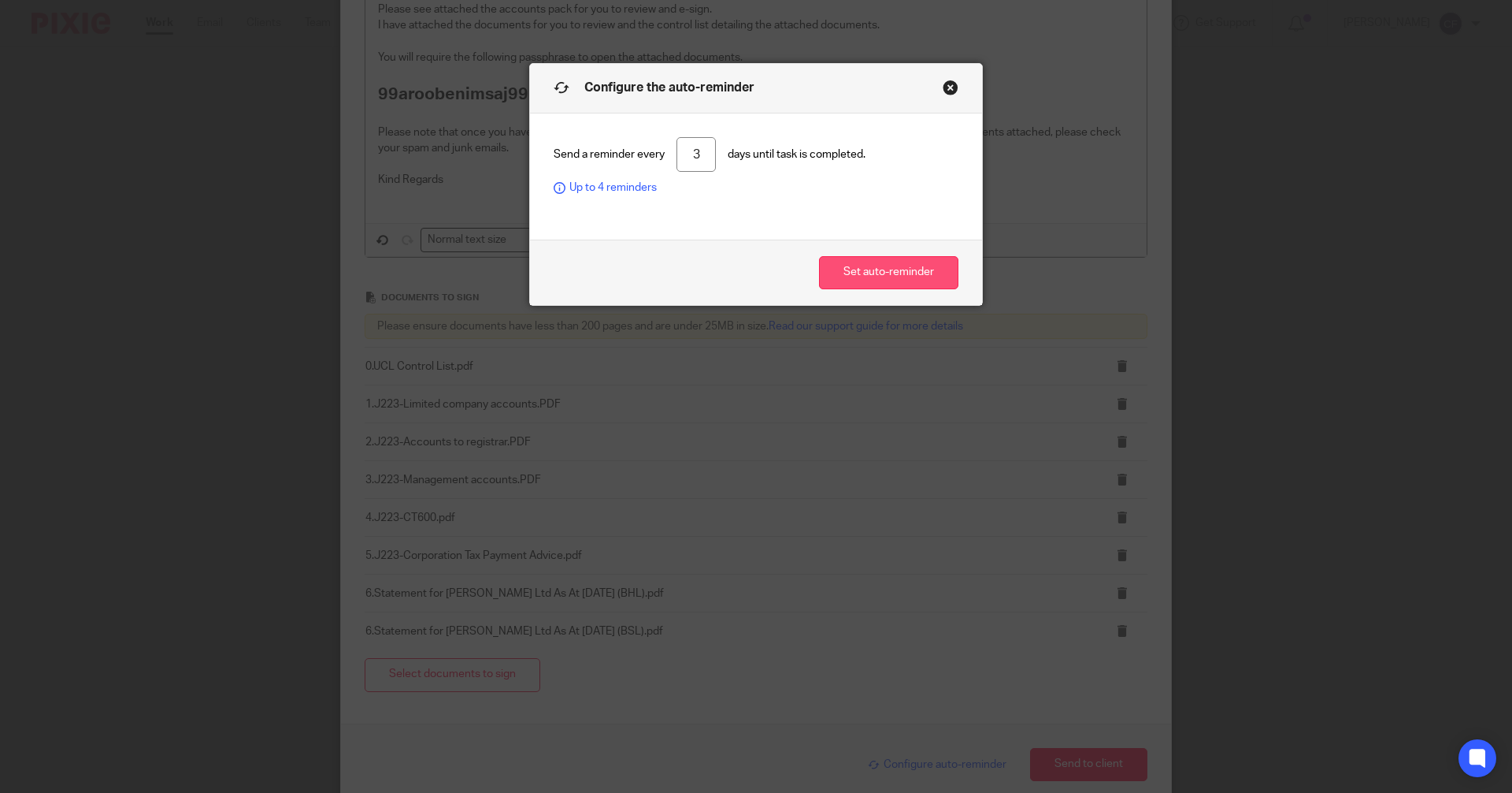
click at [891, 267] on button "Set auto-reminder" at bounding box center [889, 273] width 139 height 34
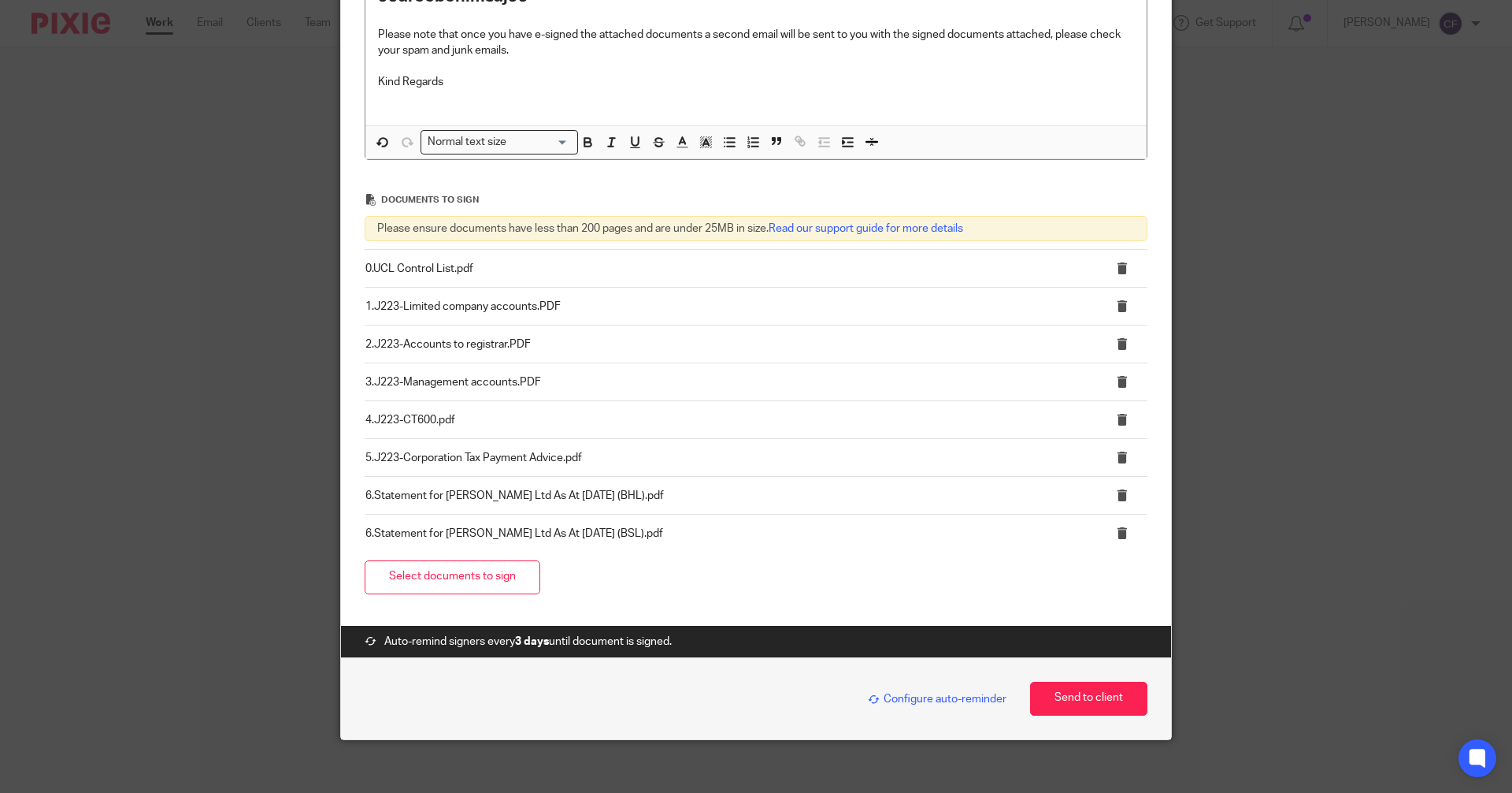
scroll to position [502, 0]
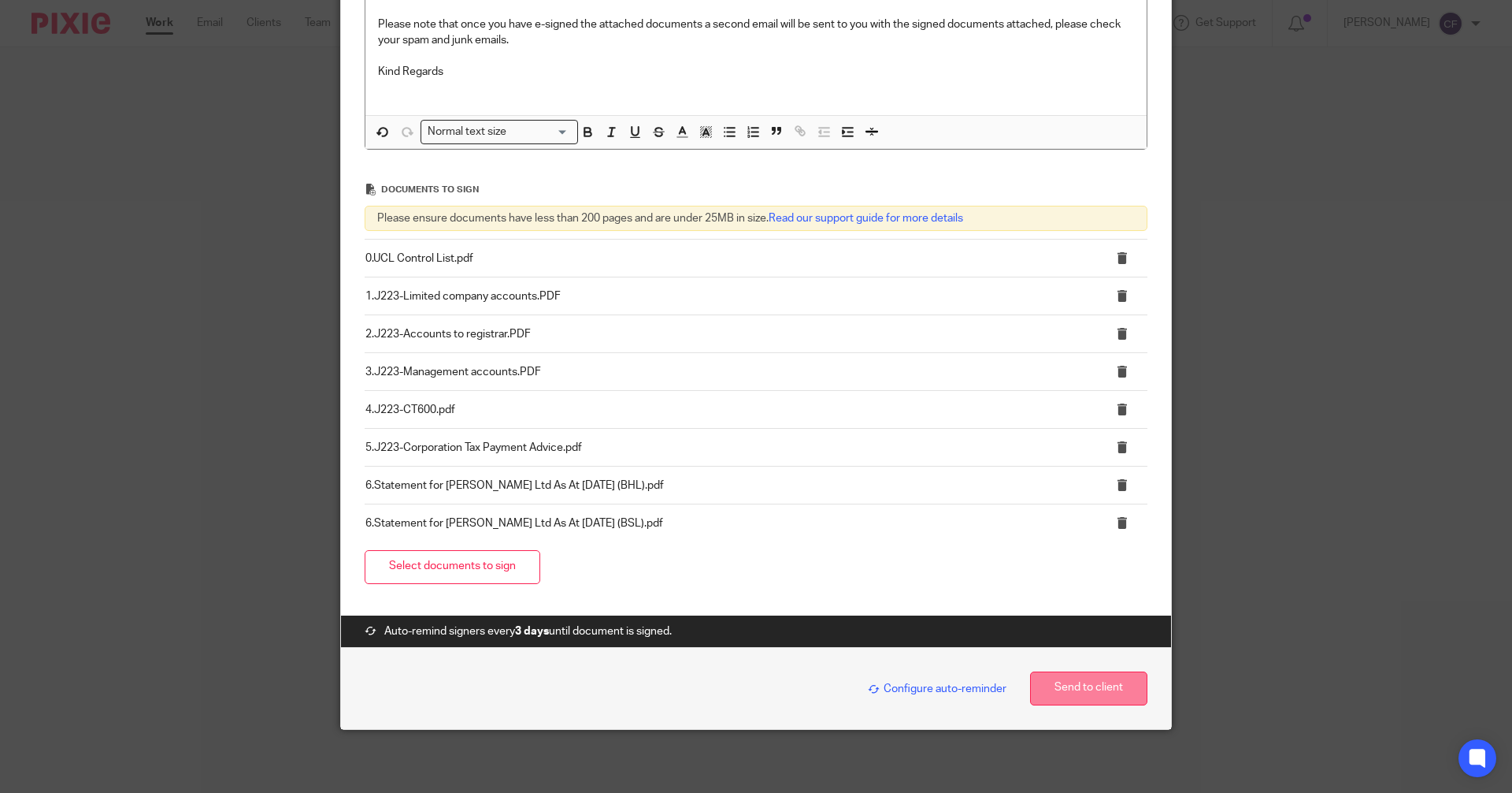
click at [1083, 690] on button "Send to client" at bounding box center [1089, 688] width 117 height 34
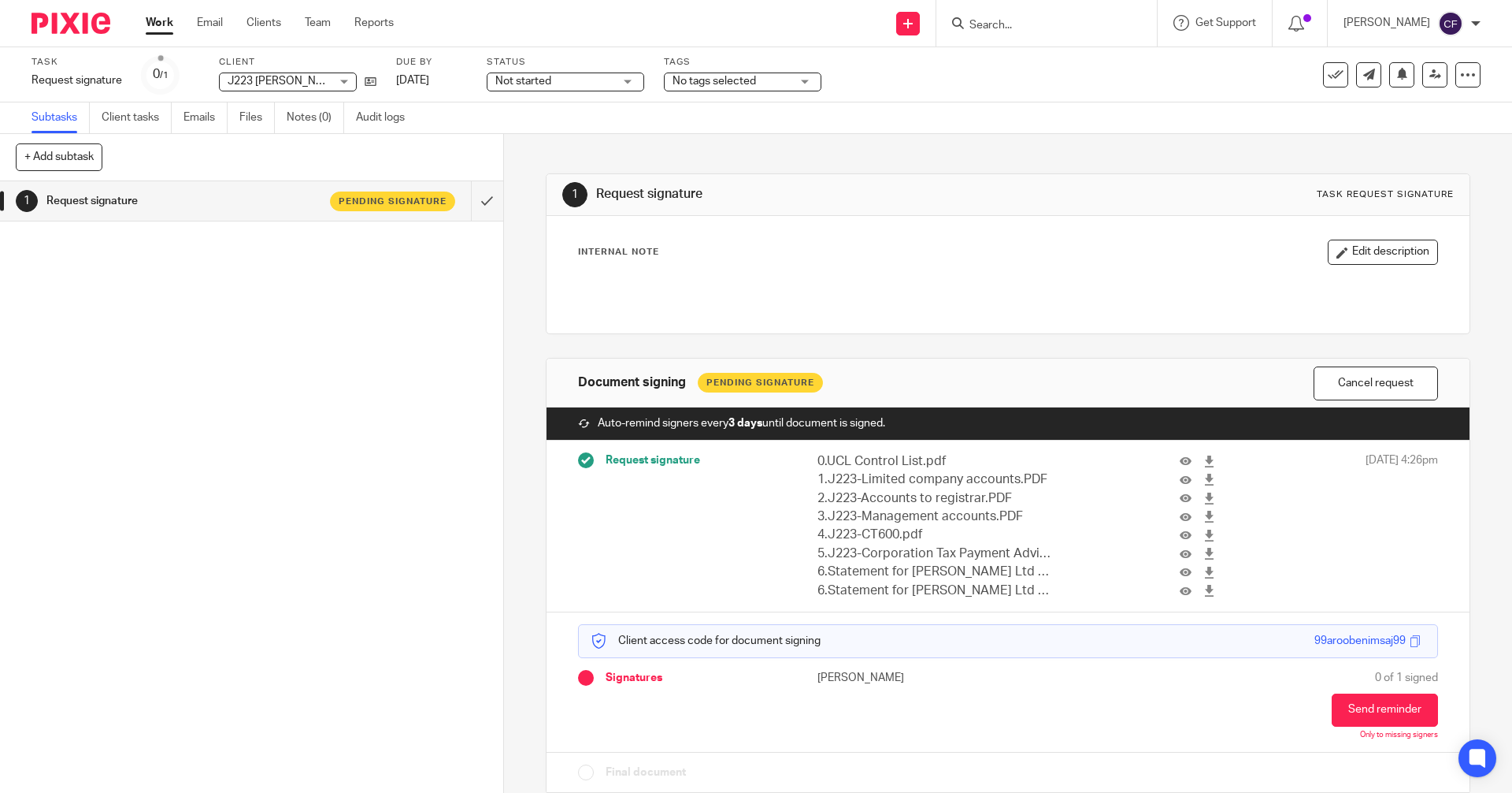
click at [708, 82] on span "No tags selected" at bounding box center [714, 81] width 83 height 11
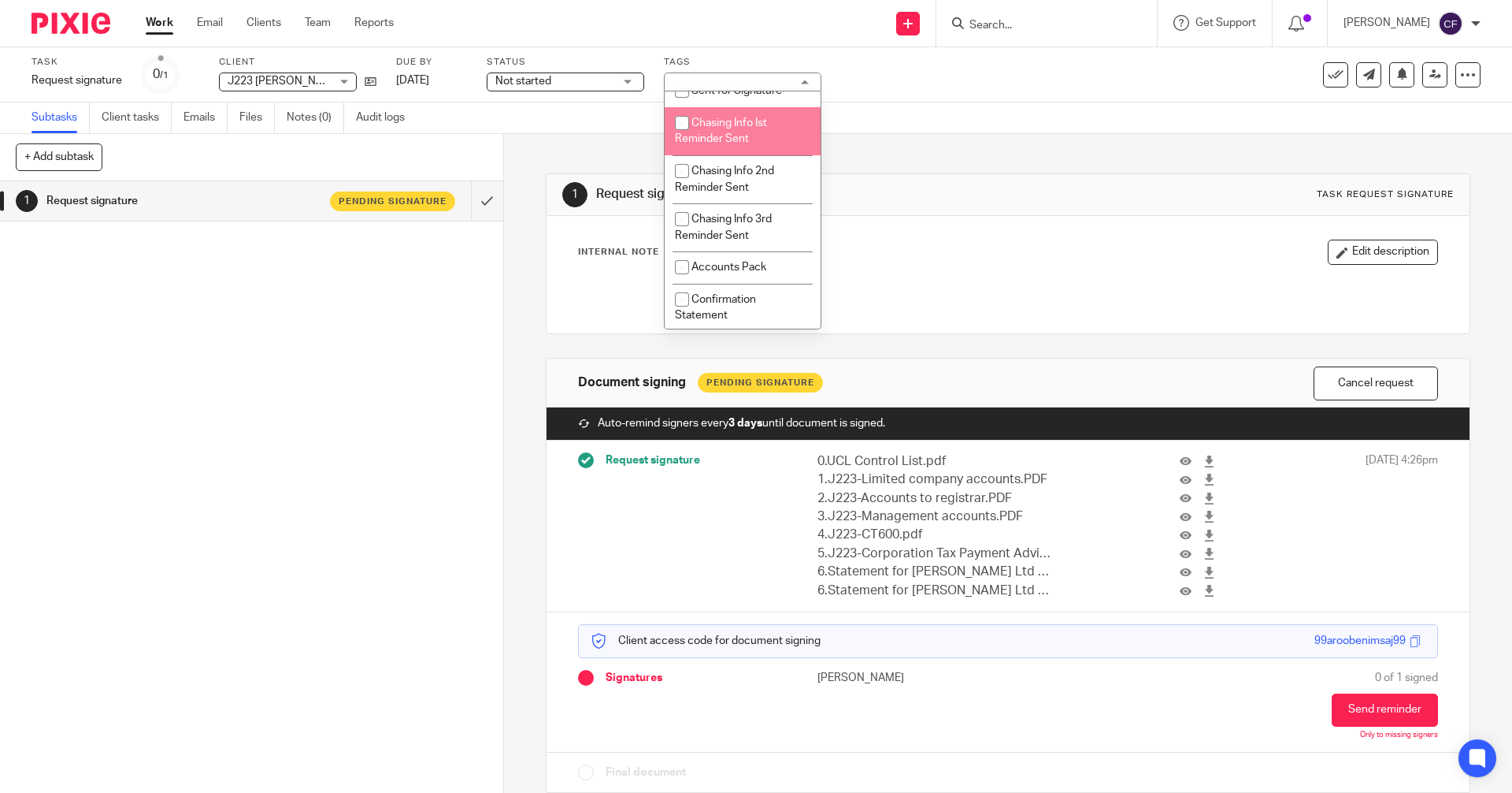
scroll to position [236, 0]
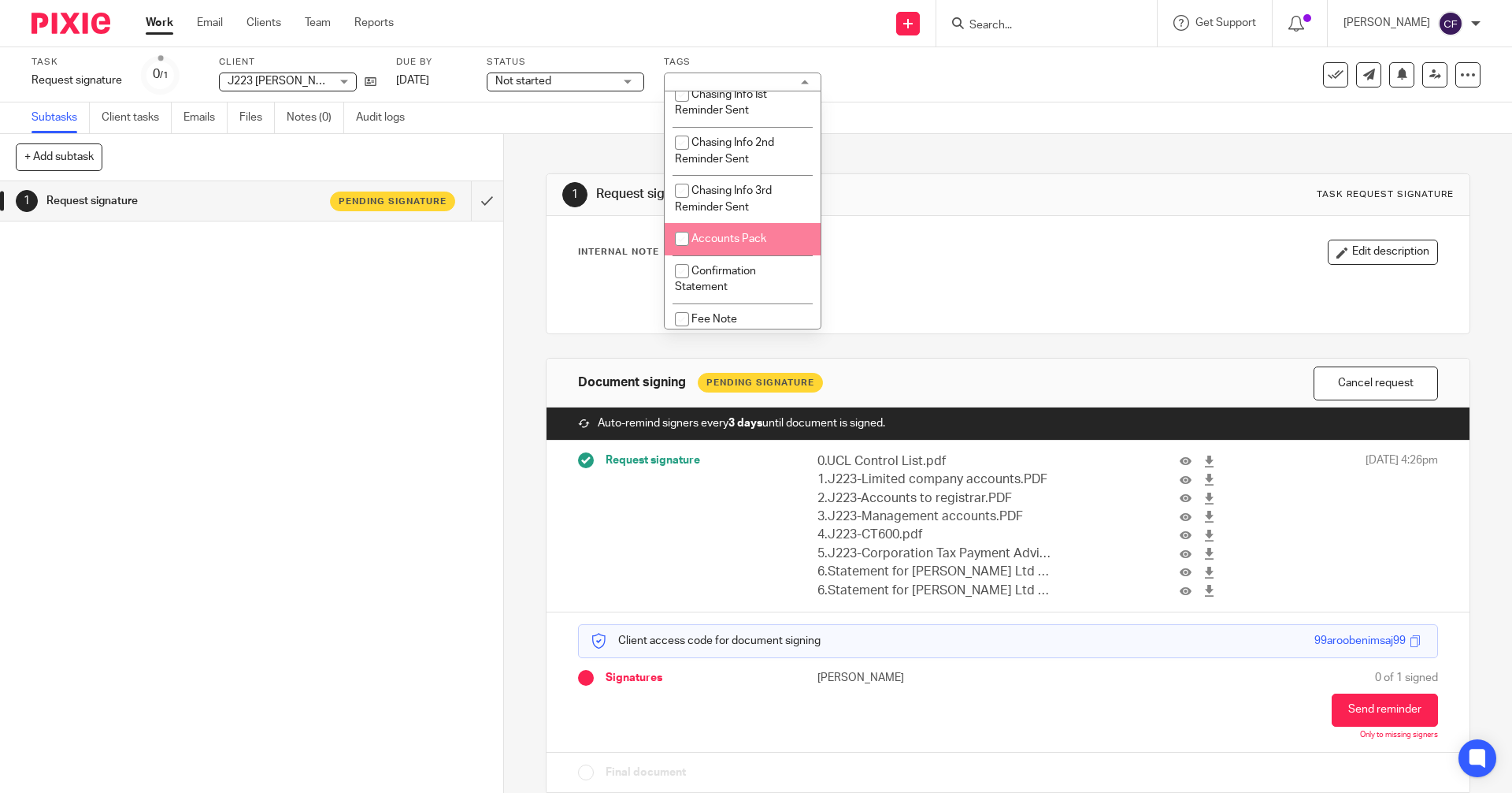
click at [696, 238] on input "checkbox" at bounding box center [682, 238] width 30 height 30
checkbox input "true"
click at [408, 388] on div "1 Request signature Pending signature" at bounding box center [252, 487] width 503 height 612
